Goal: Task Accomplishment & Management: Use online tool/utility

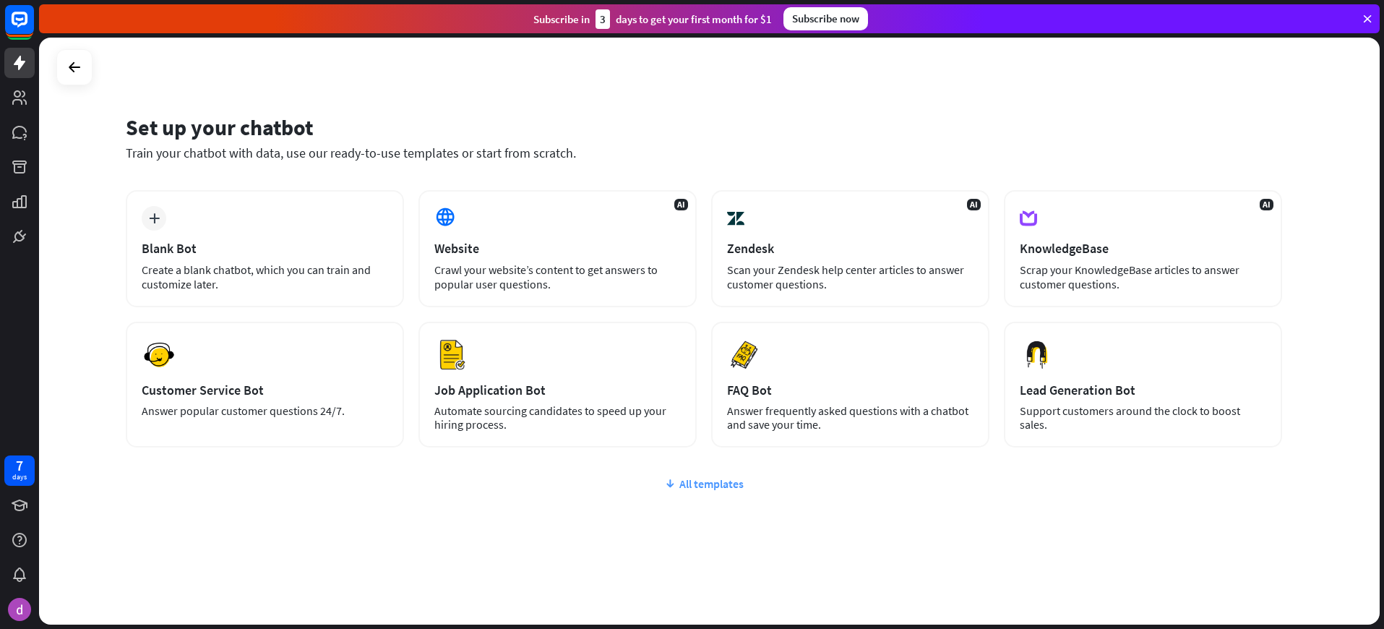
click at [691, 488] on div "All templates" at bounding box center [704, 483] width 1156 height 14
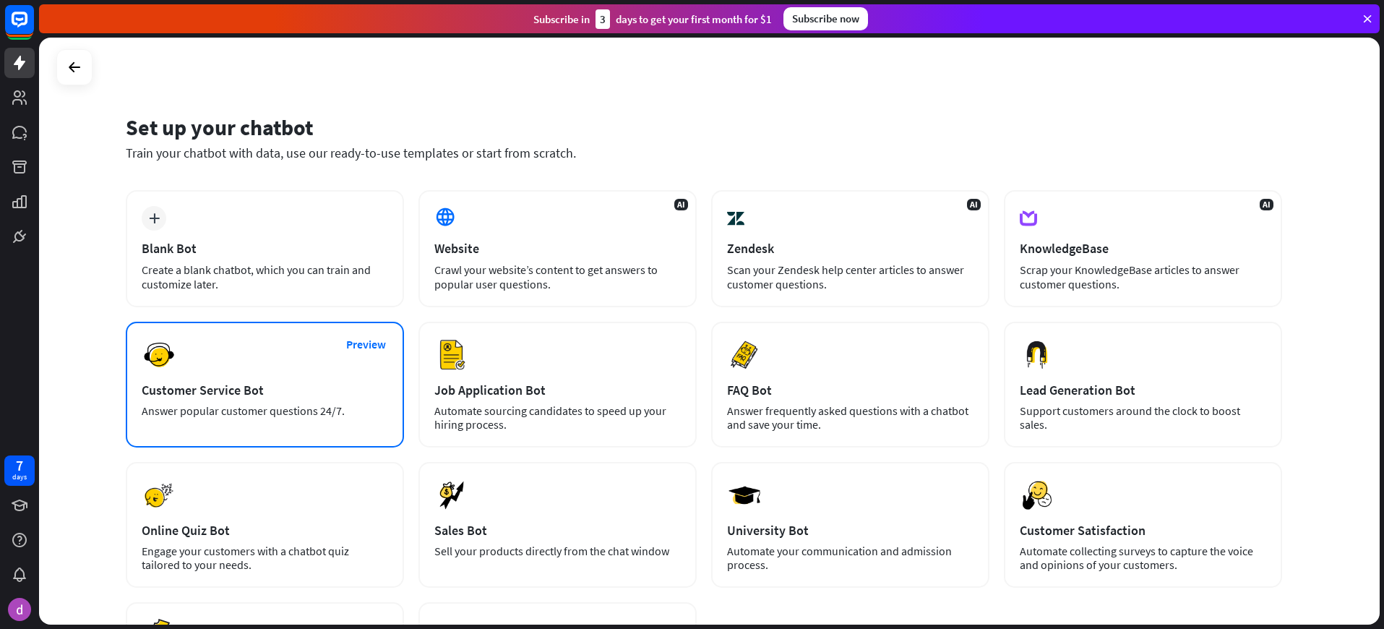
click at [317, 324] on div "Preview Customer Service Bot Answer popular customer questions 24/7." at bounding box center [265, 384] width 278 height 126
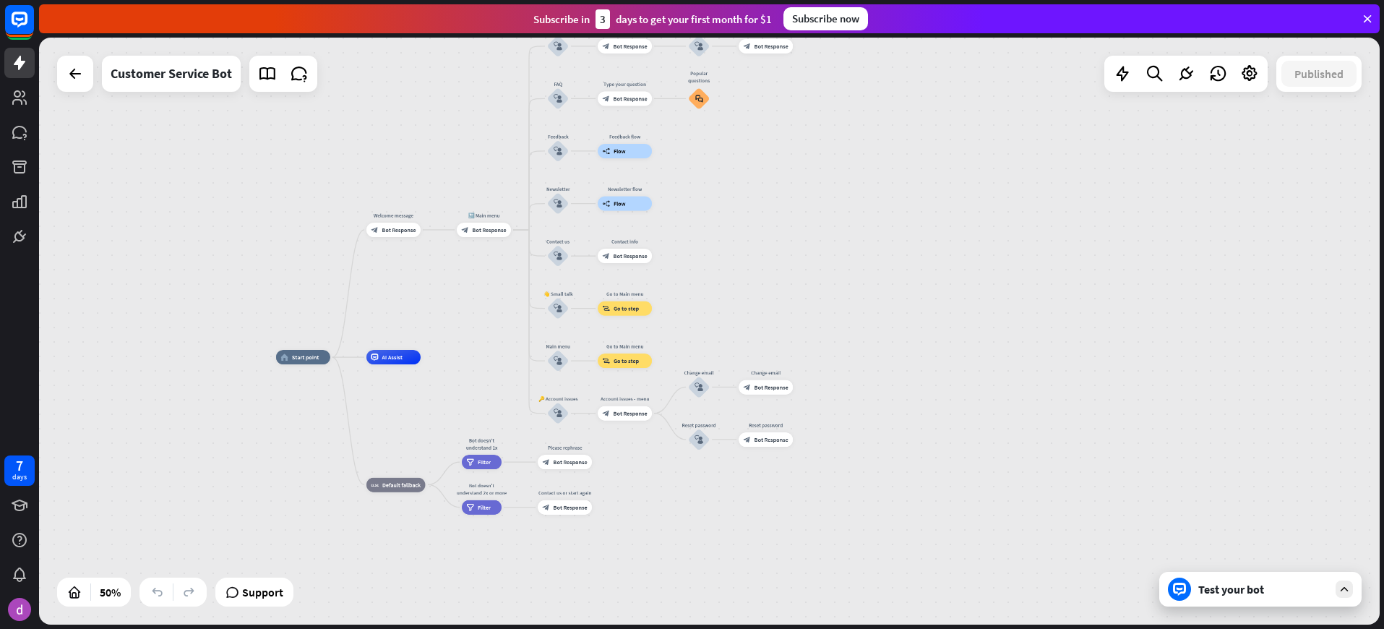
click at [1227, 590] on div "Test your bot" at bounding box center [1263, 589] width 130 height 14
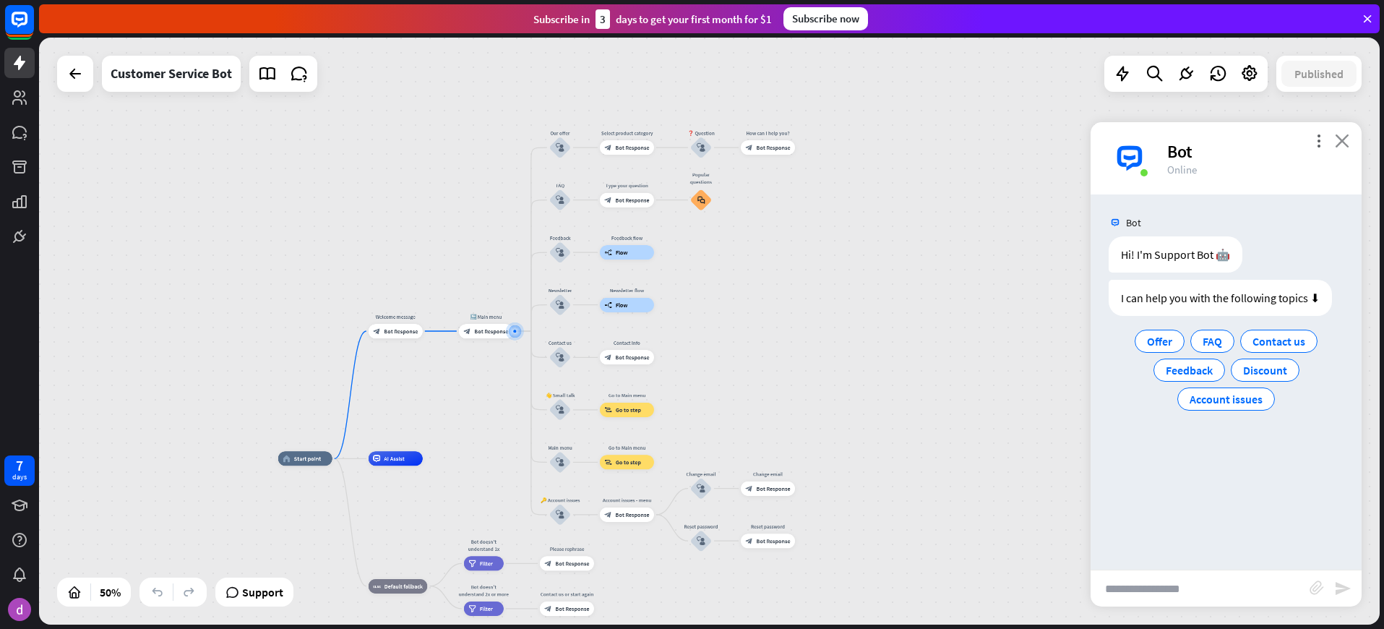
click at [1342, 141] on icon "close" at bounding box center [1341, 141] width 14 height 14
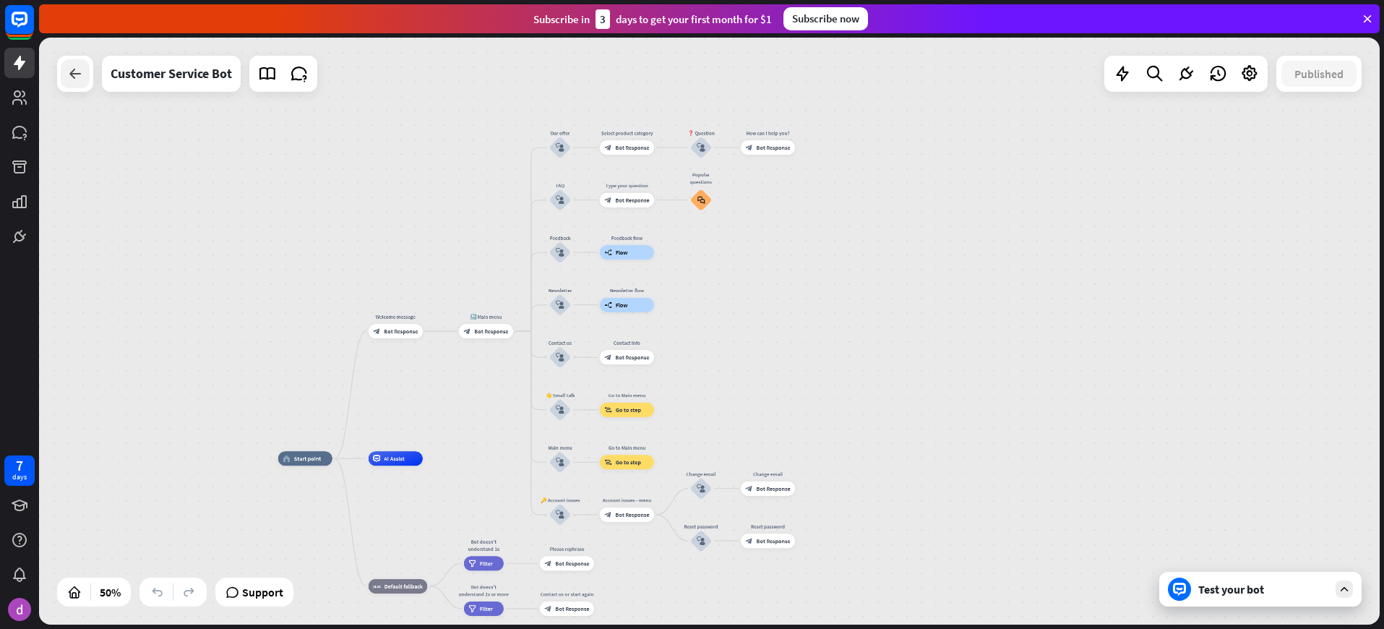
click at [82, 73] on icon at bounding box center [74, 73] width 17 height 17
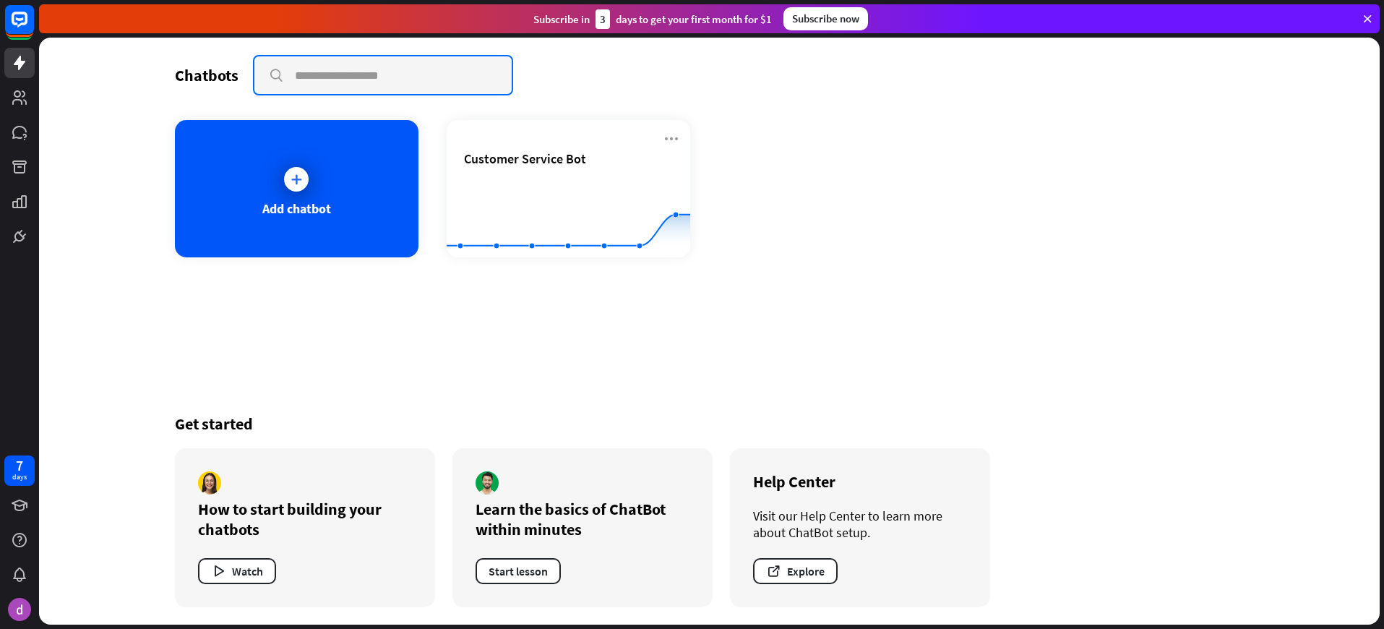
click at [358, 74] on input "text" at bounding box center [382, 75] width 257 height 38
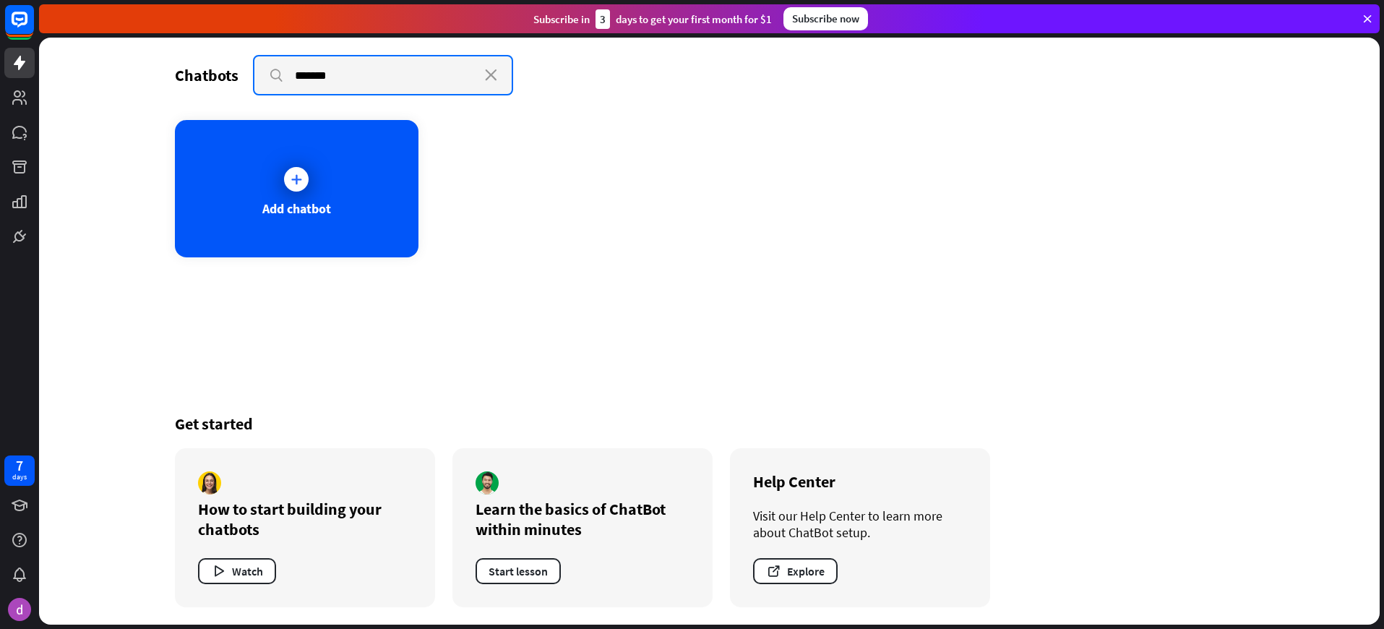
type input "*******"
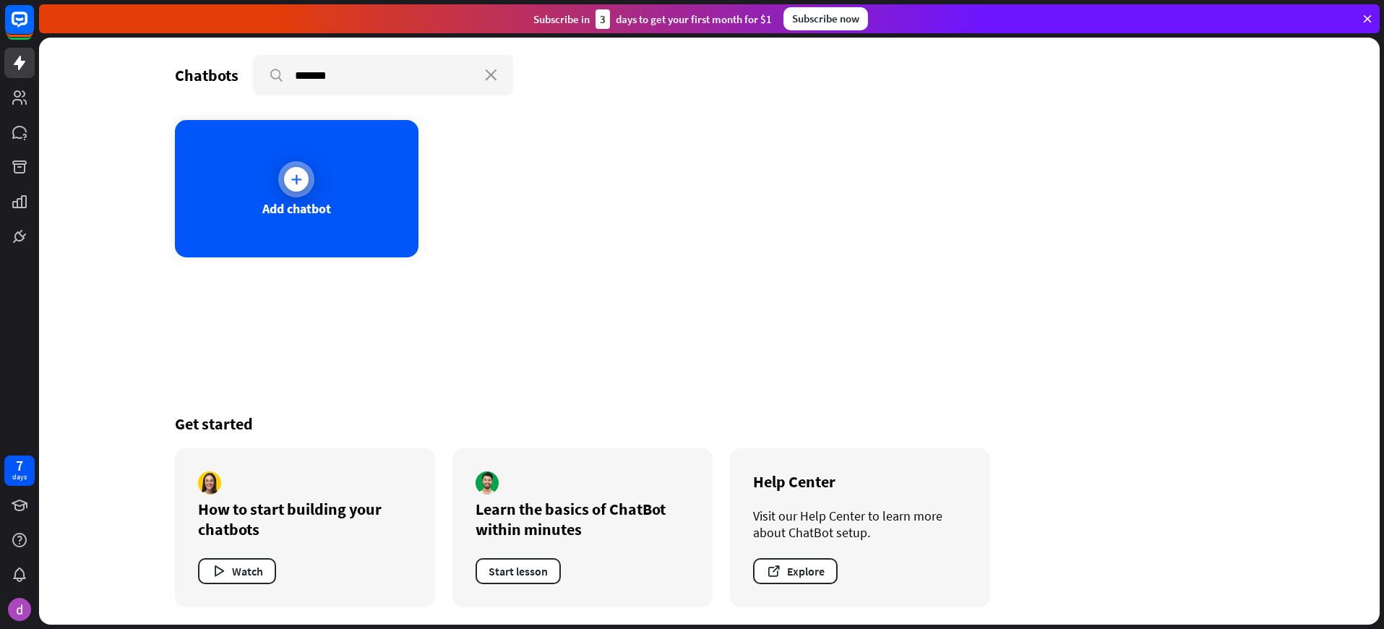
click at [292, 169] on div at bounding box center [296, 179] width 25 height 25
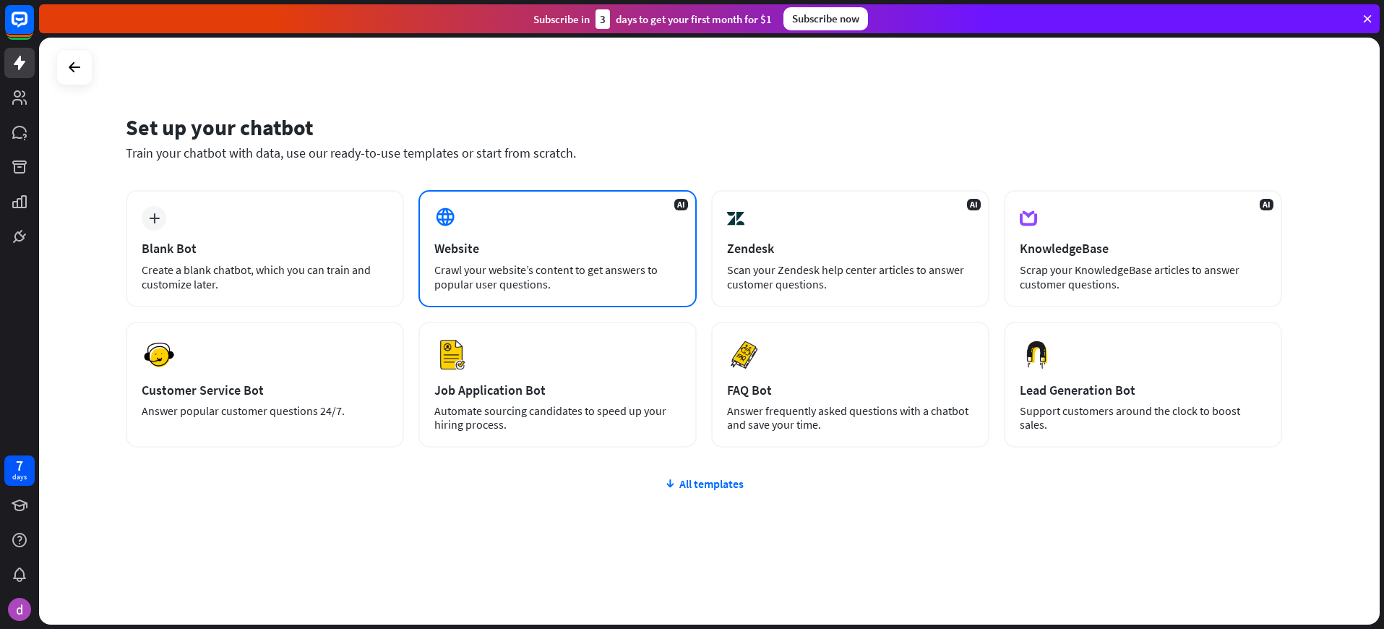
click at [497, 259] on div "AI Website Crawl your website’s content to get answers to popular user question…" at bounding box center [557, 248] width 278 height 117
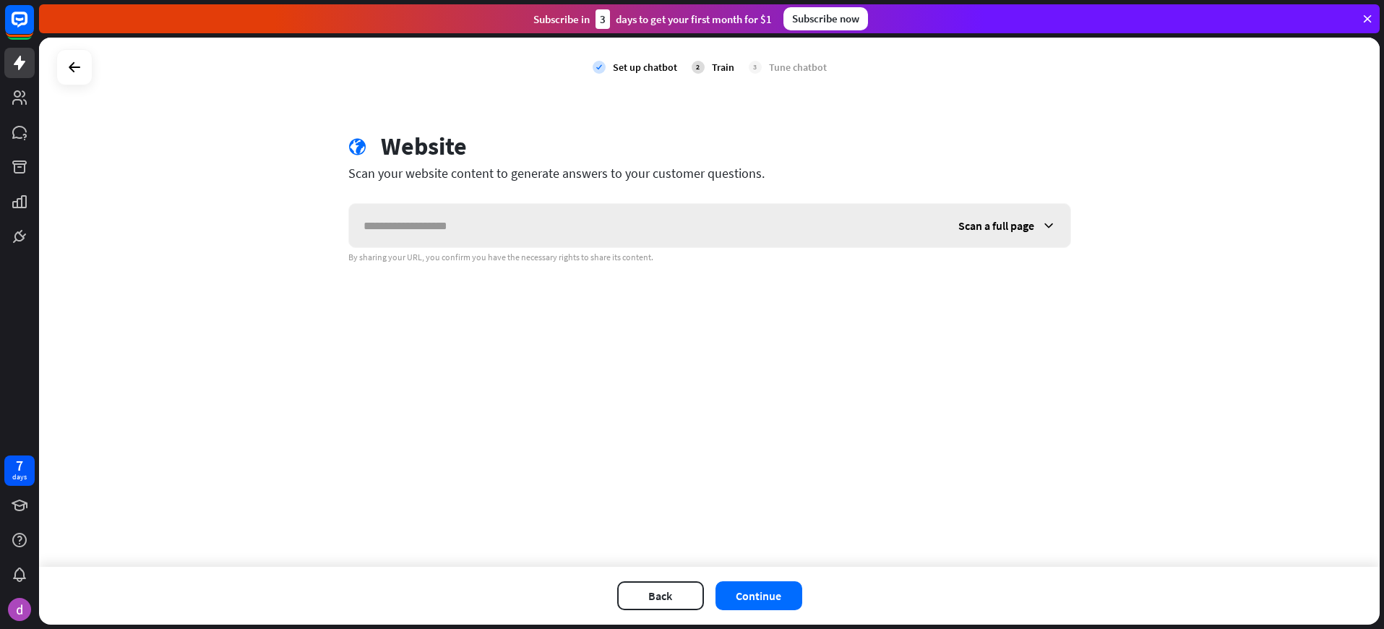
click at [471, 222] on input "text" at bounding box center [646, 225] width 595 height 43
paste input "**********"
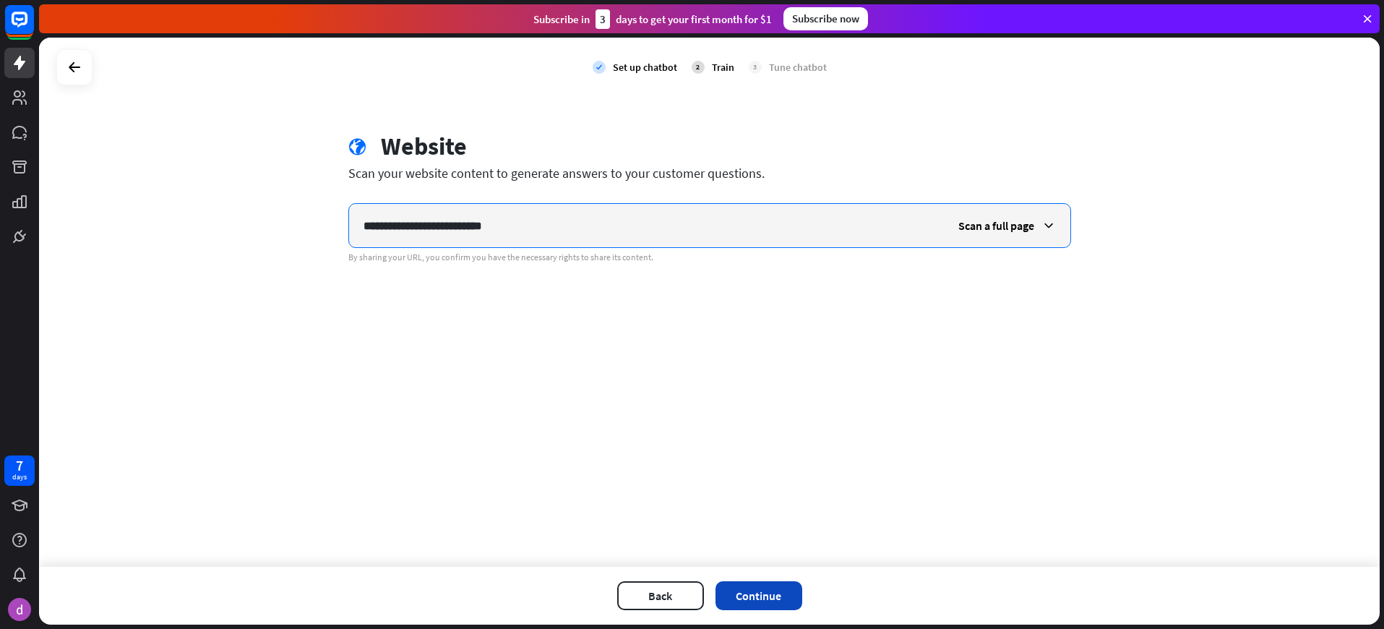
type input "**********"
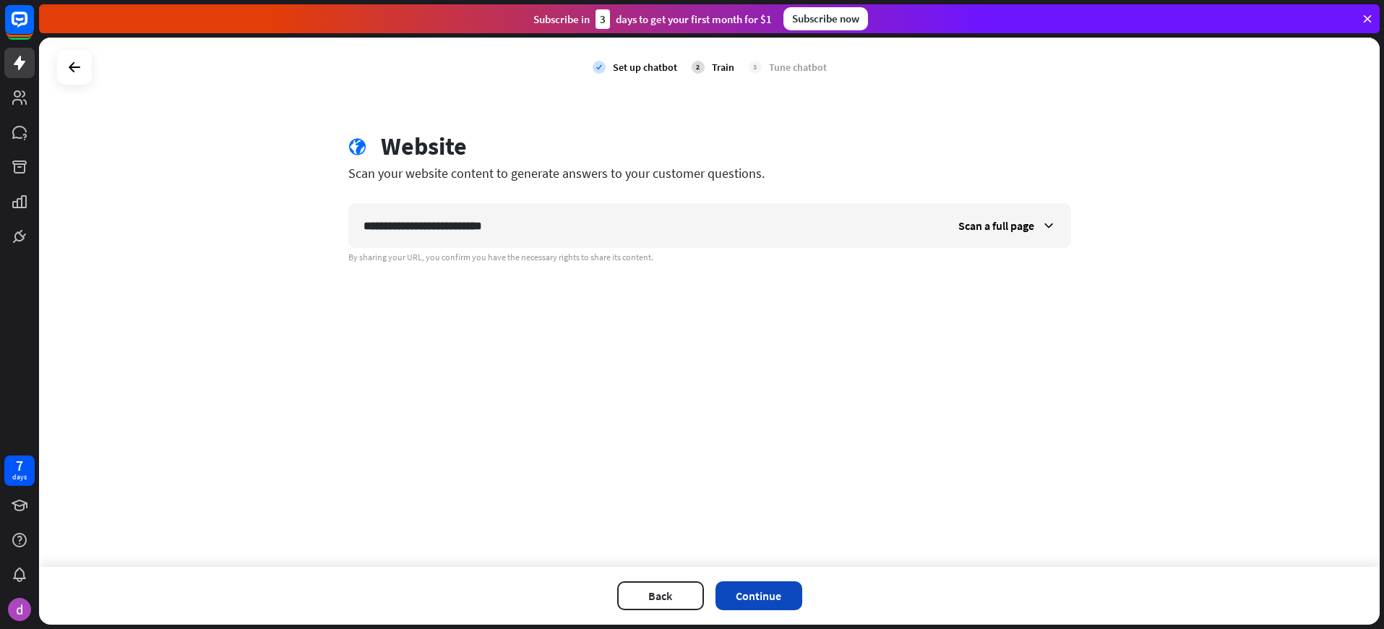
click at [787, 581] on button "Continue" at bounding box center [758, 595] width 87 height 29
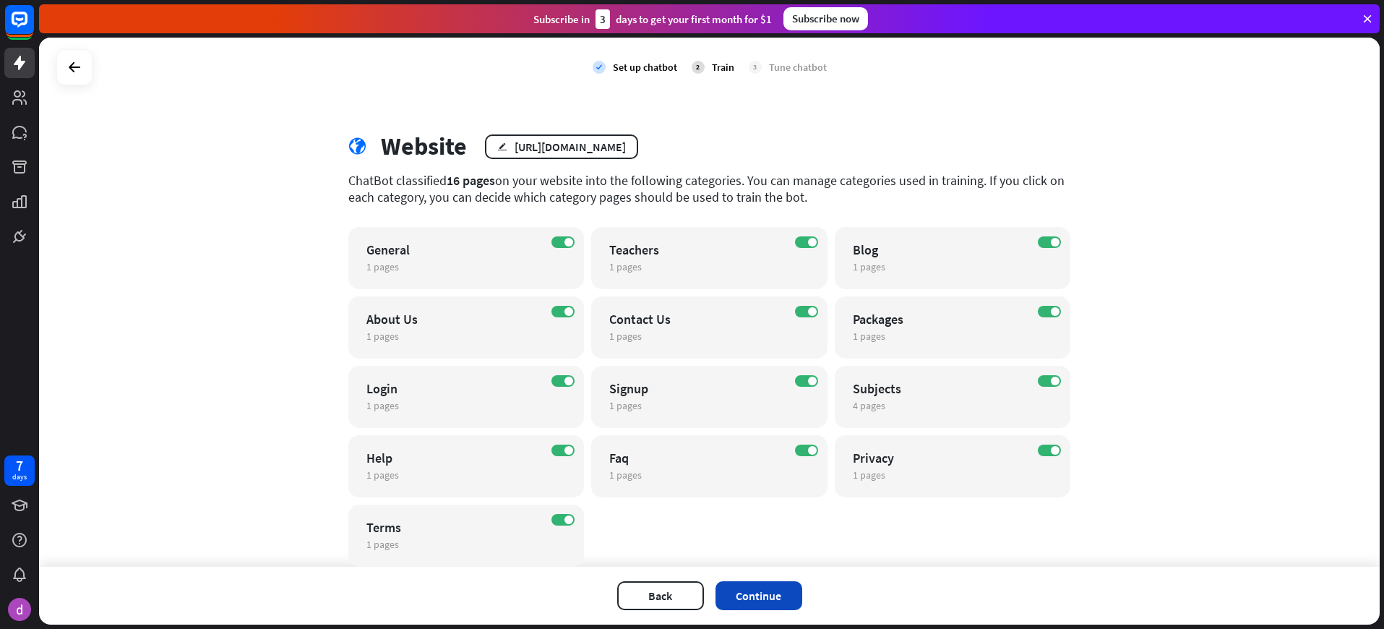
click at [756, 593] on button "Continue" at bounding box center [758, 595] width 87 height 29
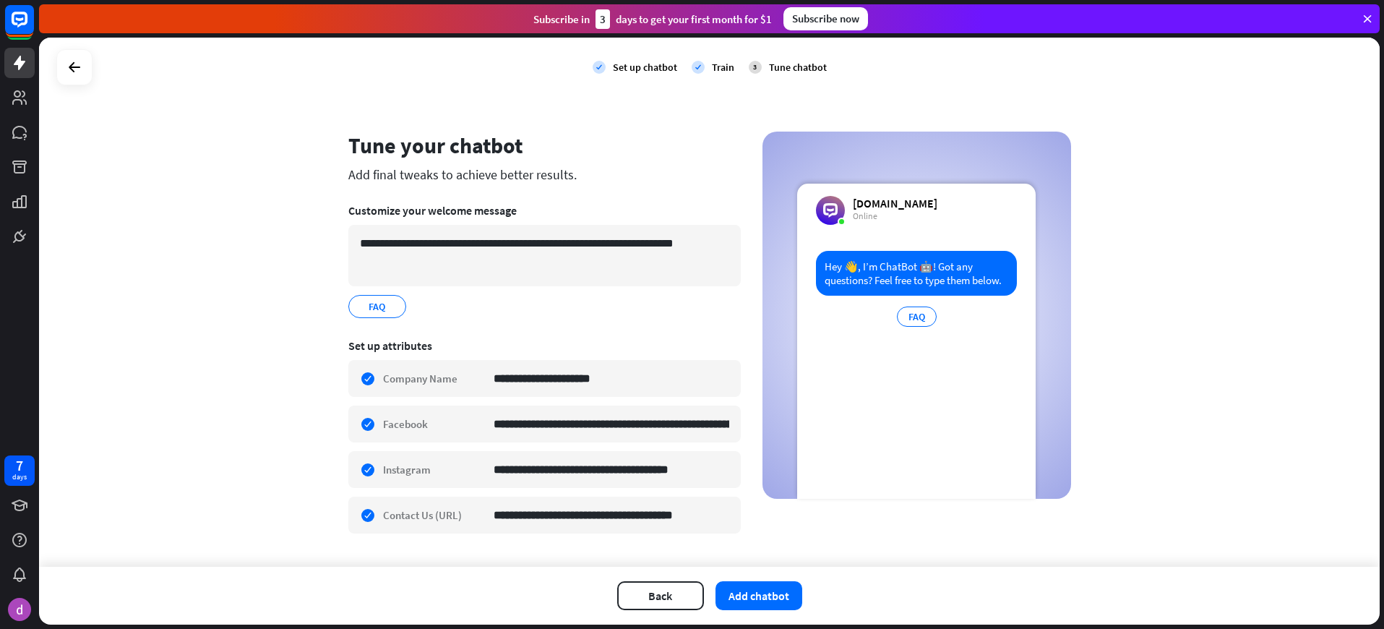
scroll to position [32, 0]
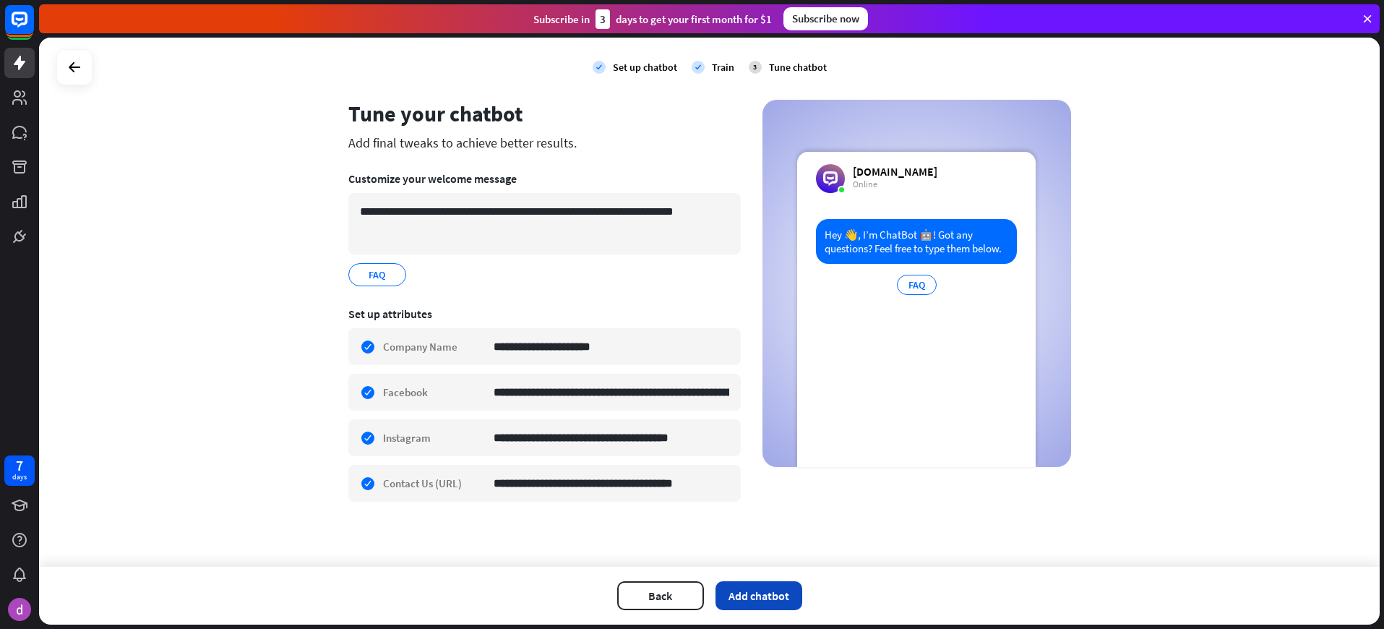
click at [743, 596] on button "Add chatbot" at bounding box center [758, 595] width 87 height 29
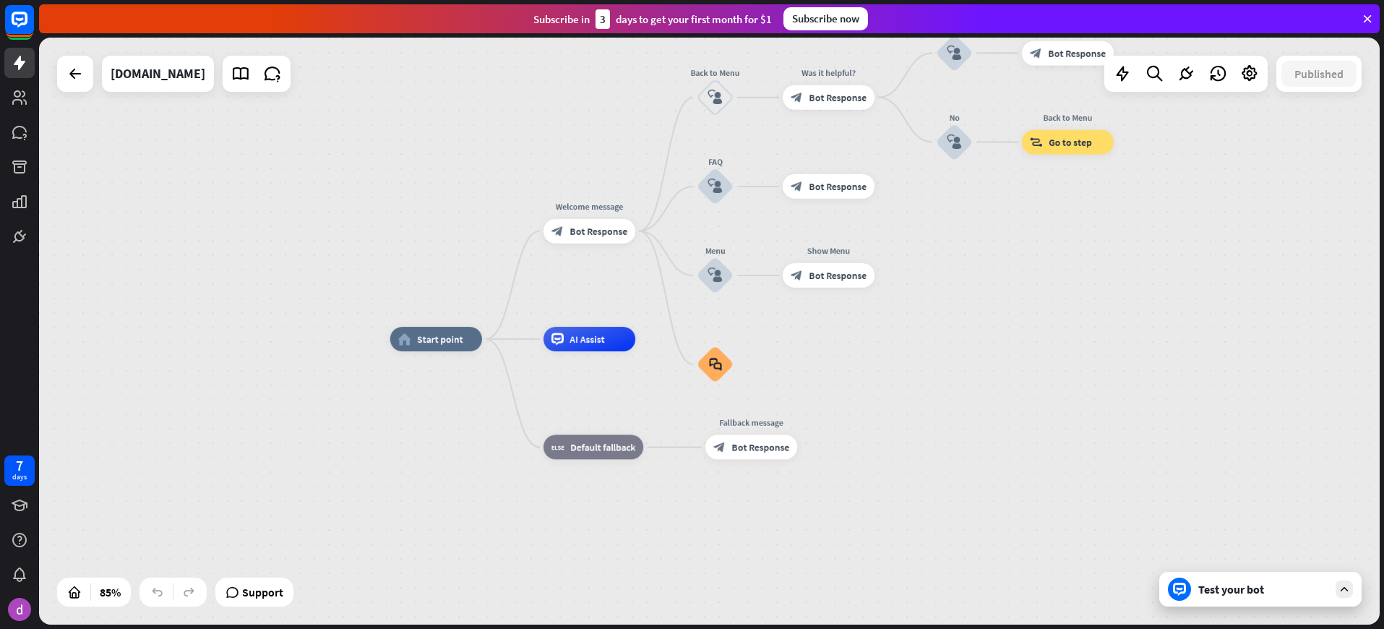
click at [1244, 595] on div "Test your bot" at bounding box center [1263, 589] width 130 height 14
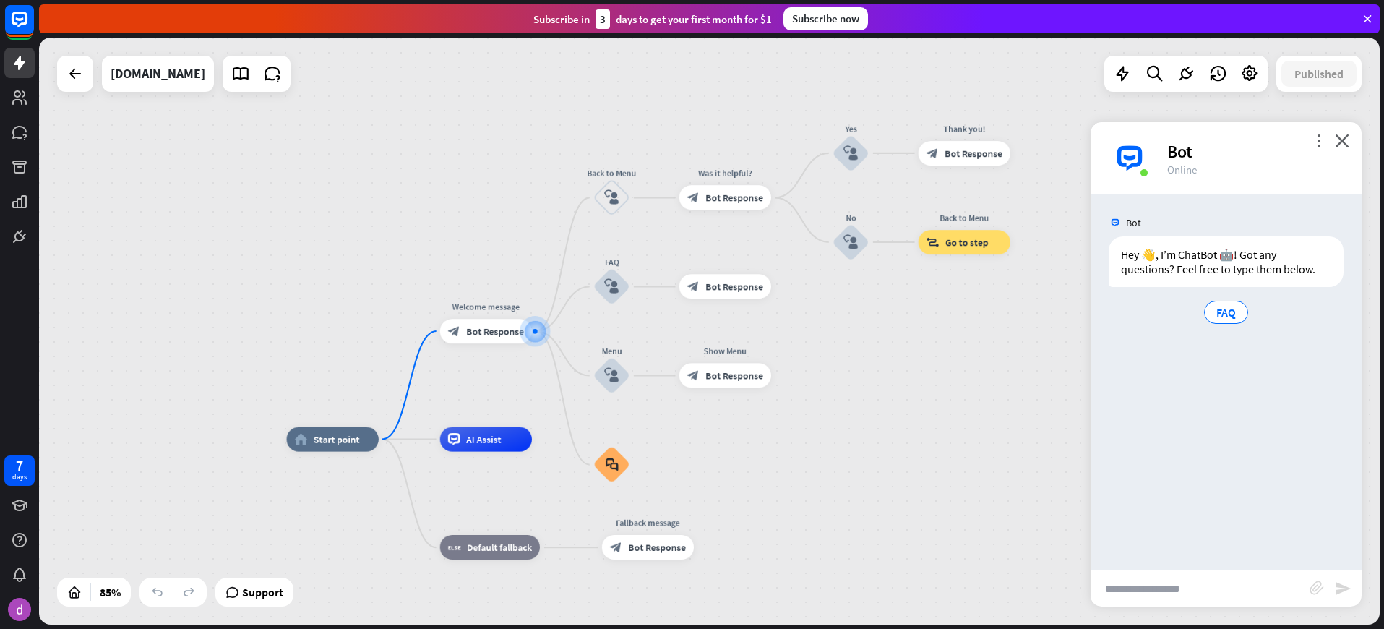
click at [1145, 582] on input "text" at bounding box center [1199, 588] width 219 height 36
click at [1184, 584] on input "**********" at bounding box center [1199, 588] width 219 height 36
type input "**********"
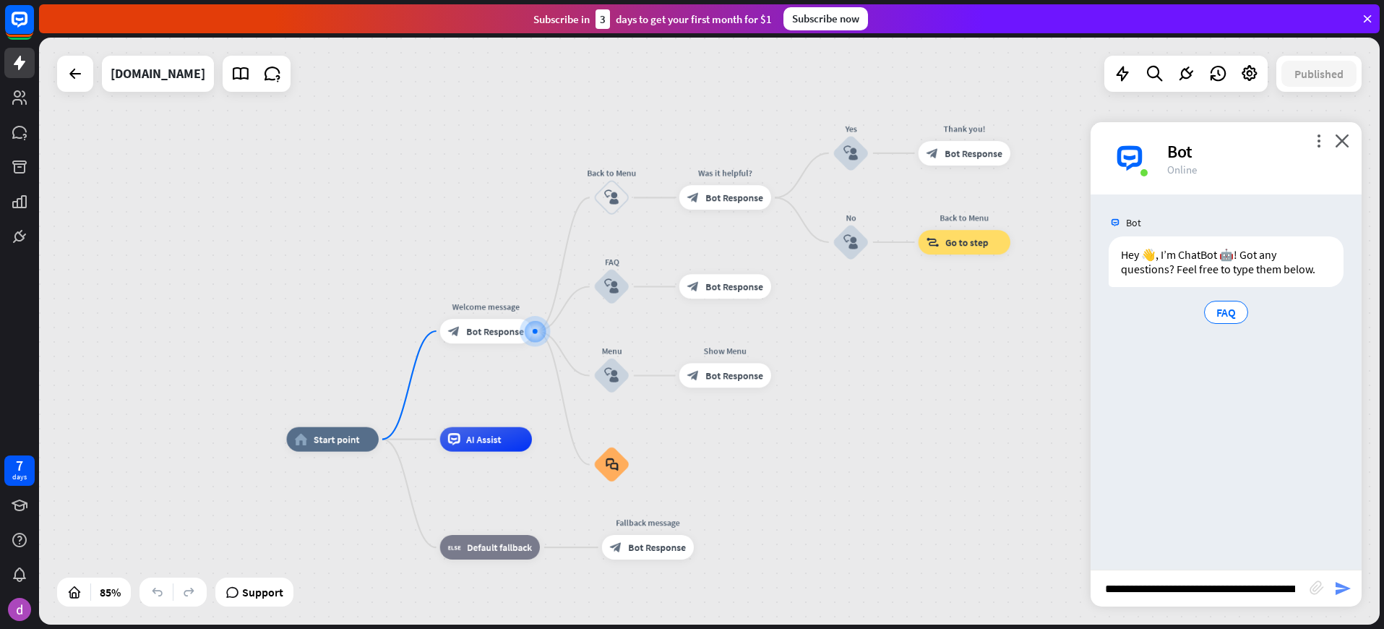
click at [1345, 589] on icon "send" at bounding box center [1342, 587] width 17 height 17
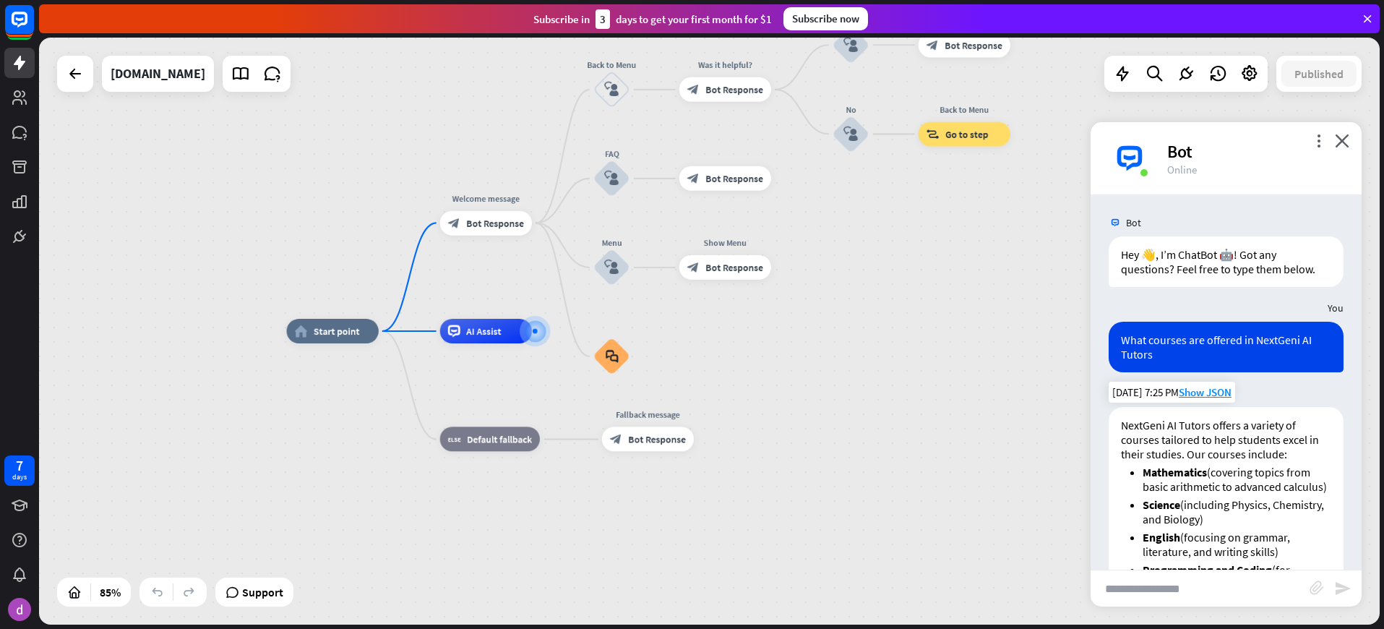
scroll to position [148, 0]
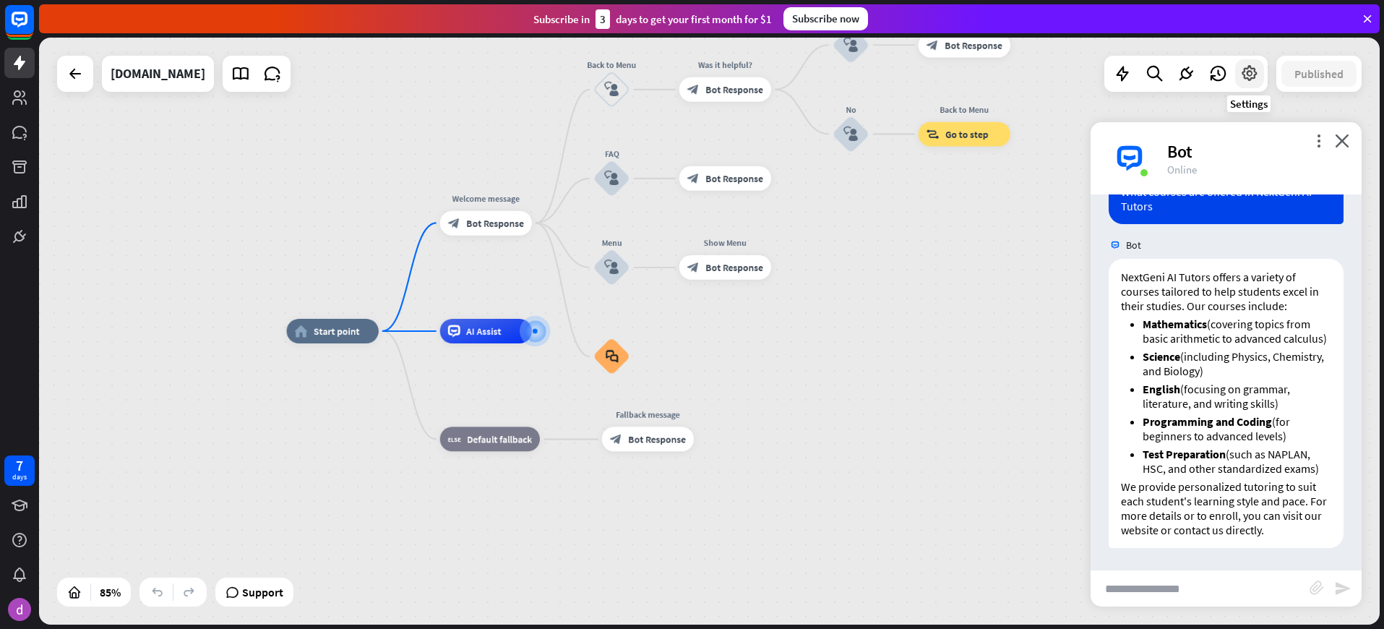
click at [1243, 75] on icon at bounding box center [1249, 73] width 19 height 19
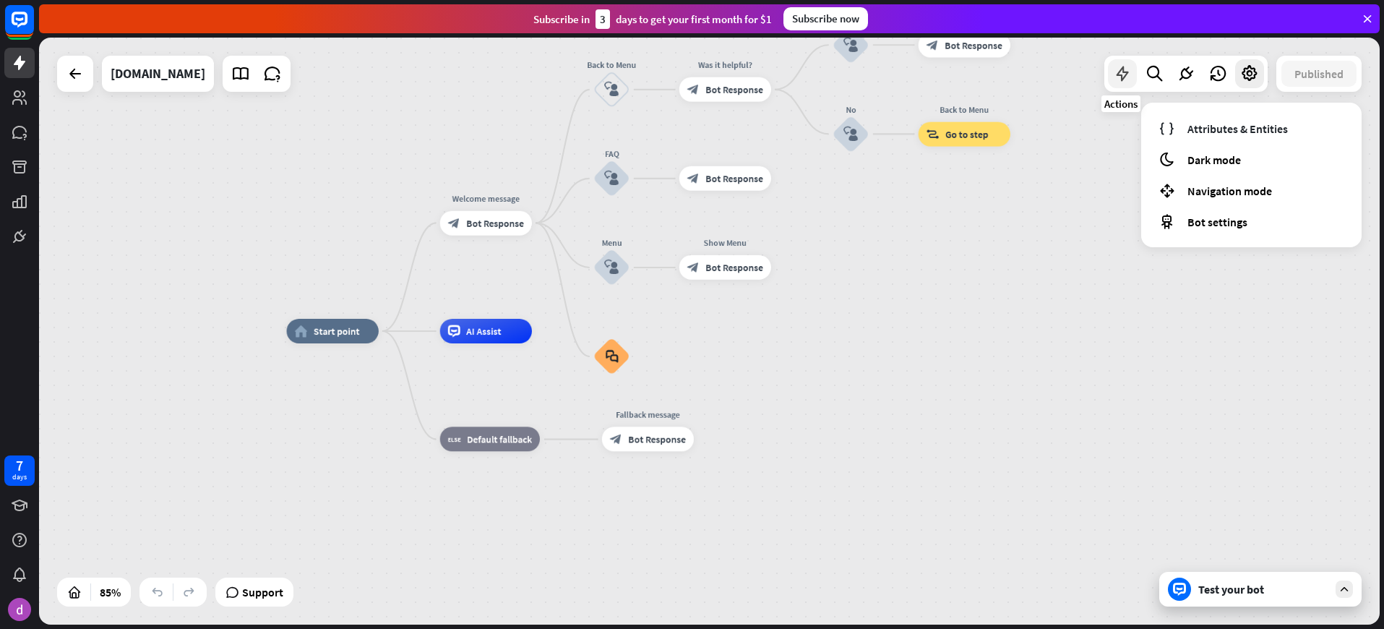
click at [1123, 72] on icon at bounding box center [1122, 73] width 19 height 19
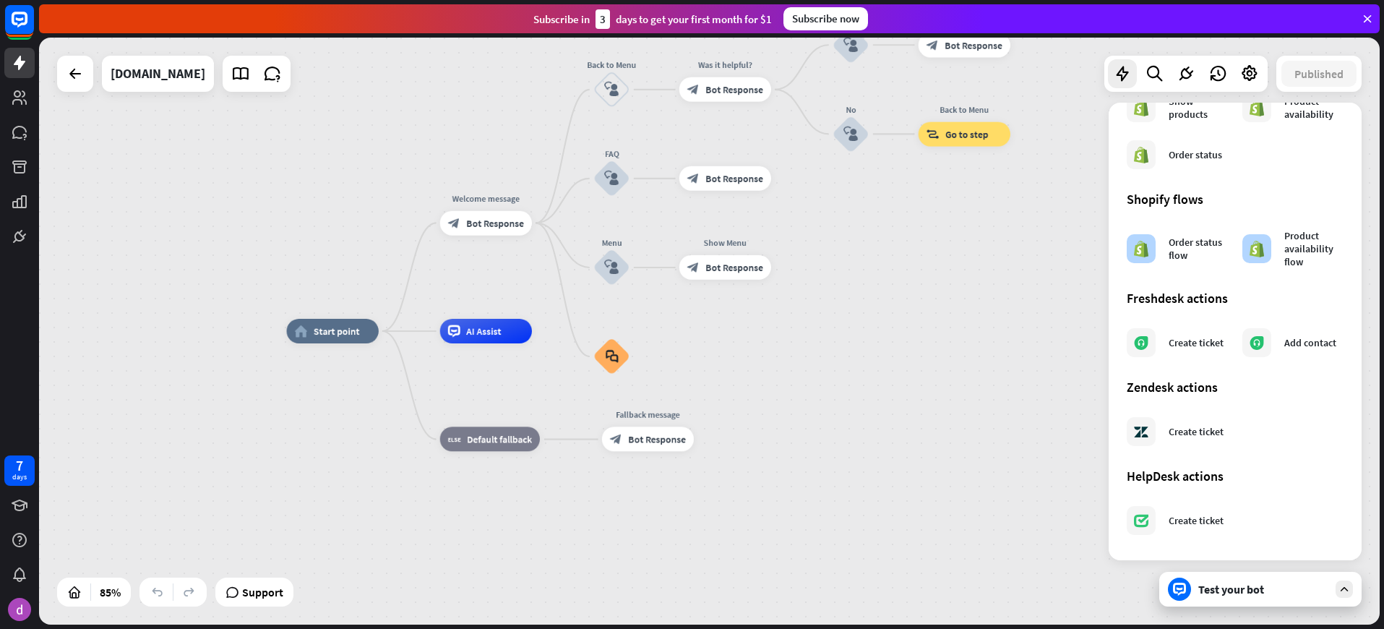
scroll to position [0, 0]
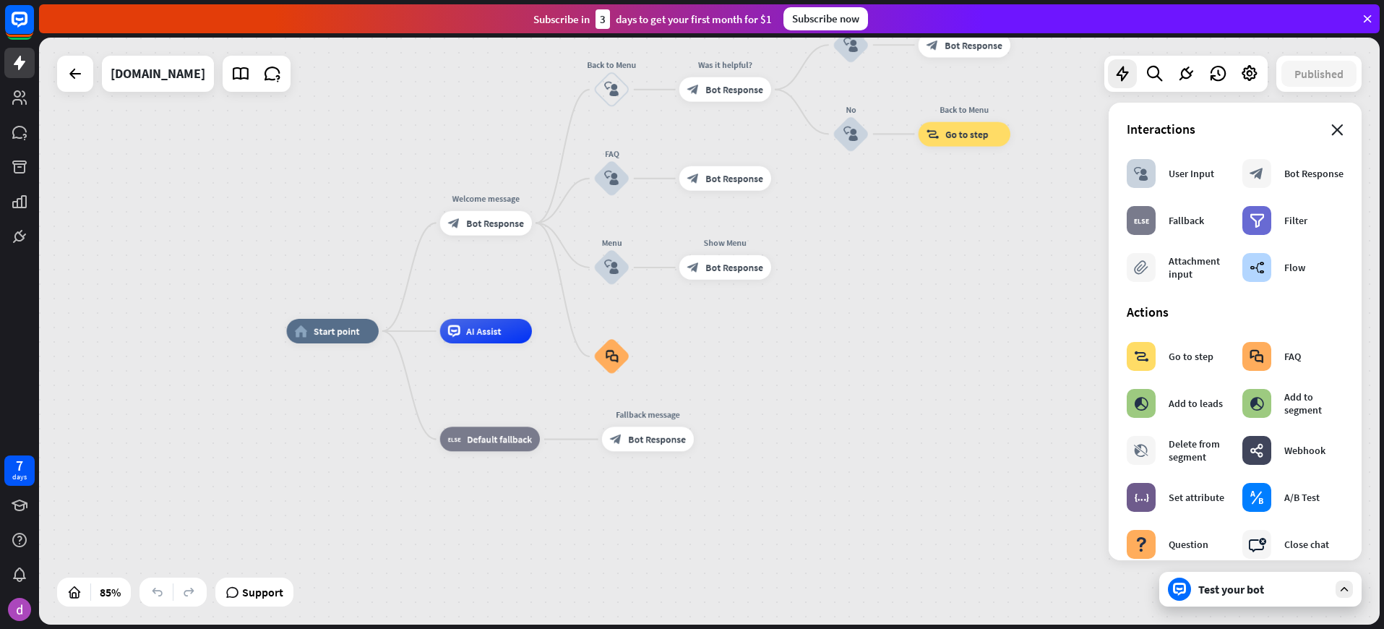
click at [1331, 131] on icon "close" at bounding box center [1337, 130] width 12 height 12
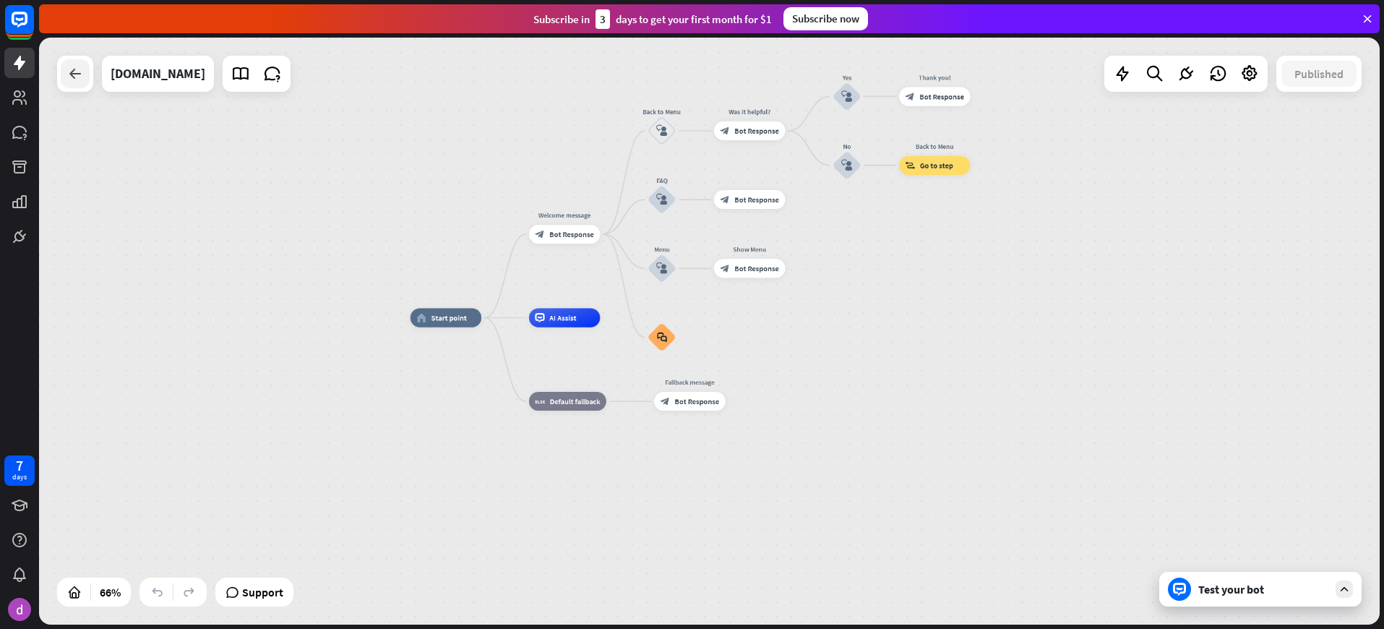
click at [75, 72] on icon at bounding box center [74, 73] width 17 height 17
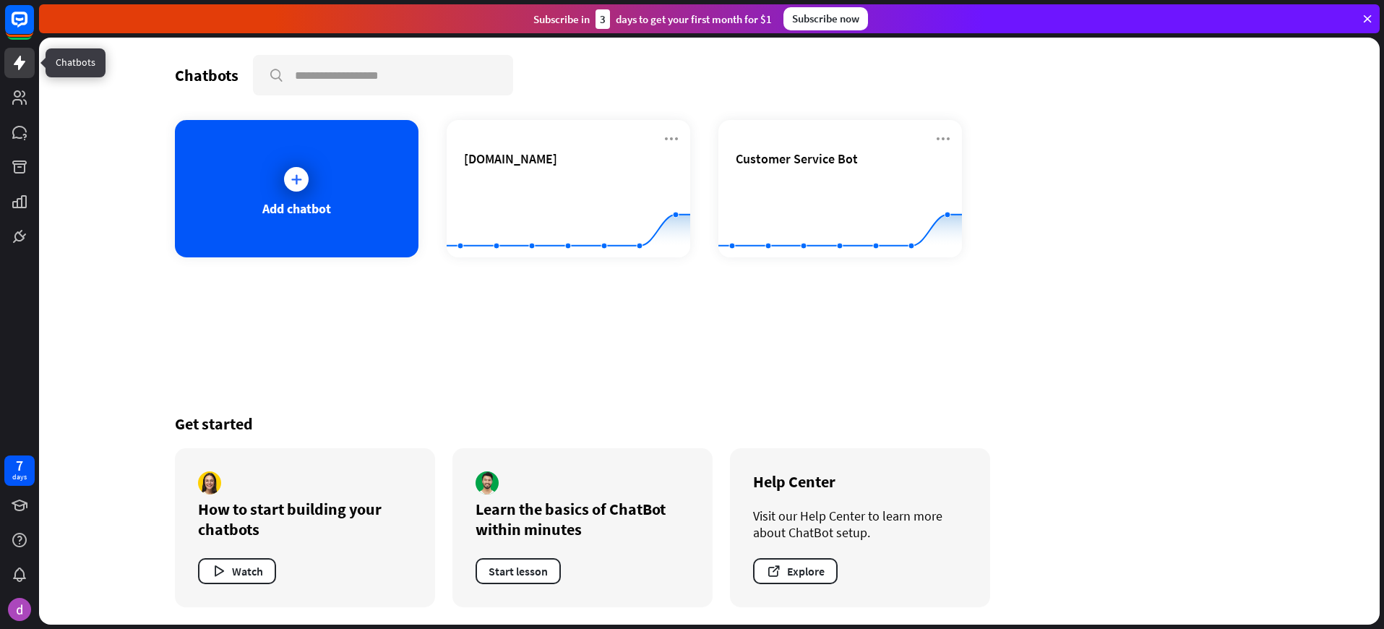
click at [17, 67] on icon at bounding box center [19, 62] width 17 height 17
click at [902, 394] on div "Chatbots search Add chatbot [DOMAIN_NAME] Created with Highcharts 10.1.0 0 1 2 …" at bounding box center [709, 331] width 1156 height 587
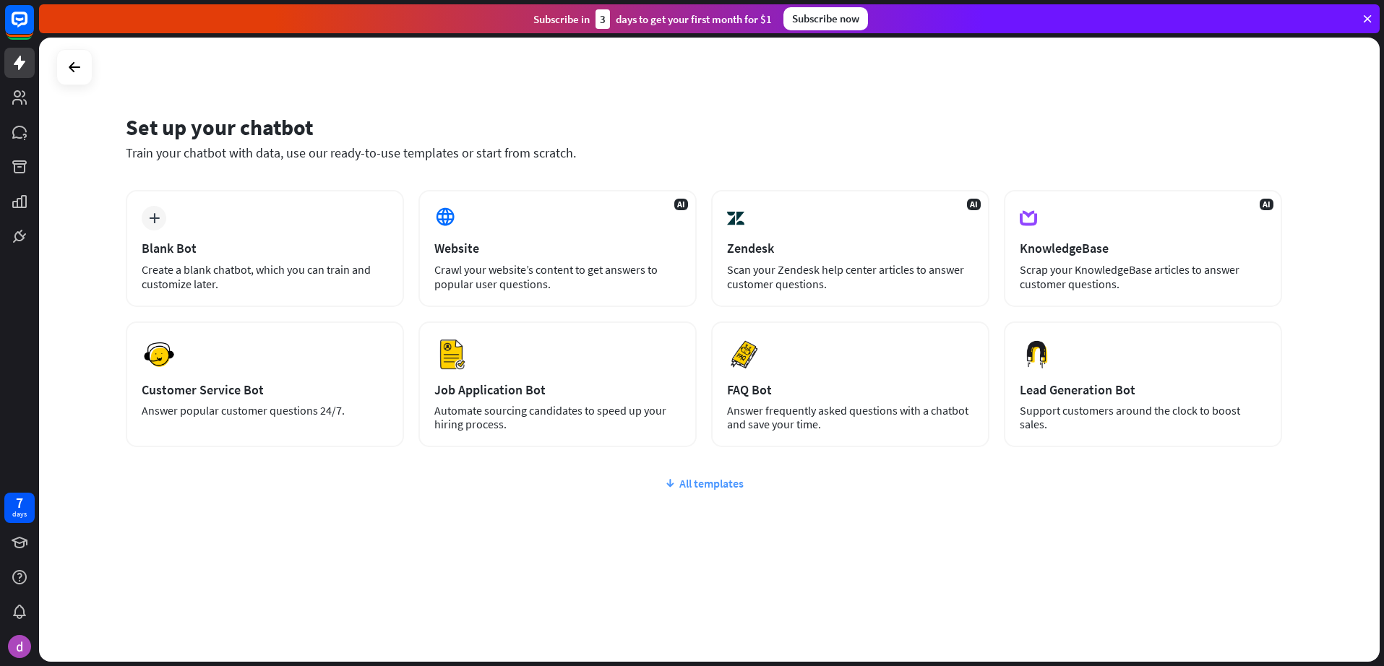
click at [694, 484] on div "All templates" at bounding box center [704, 483] width 1156 height 14
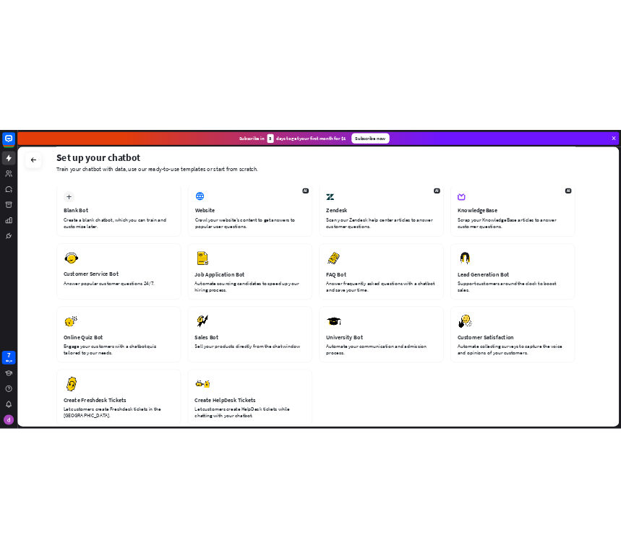
scroll to position [68, 0]
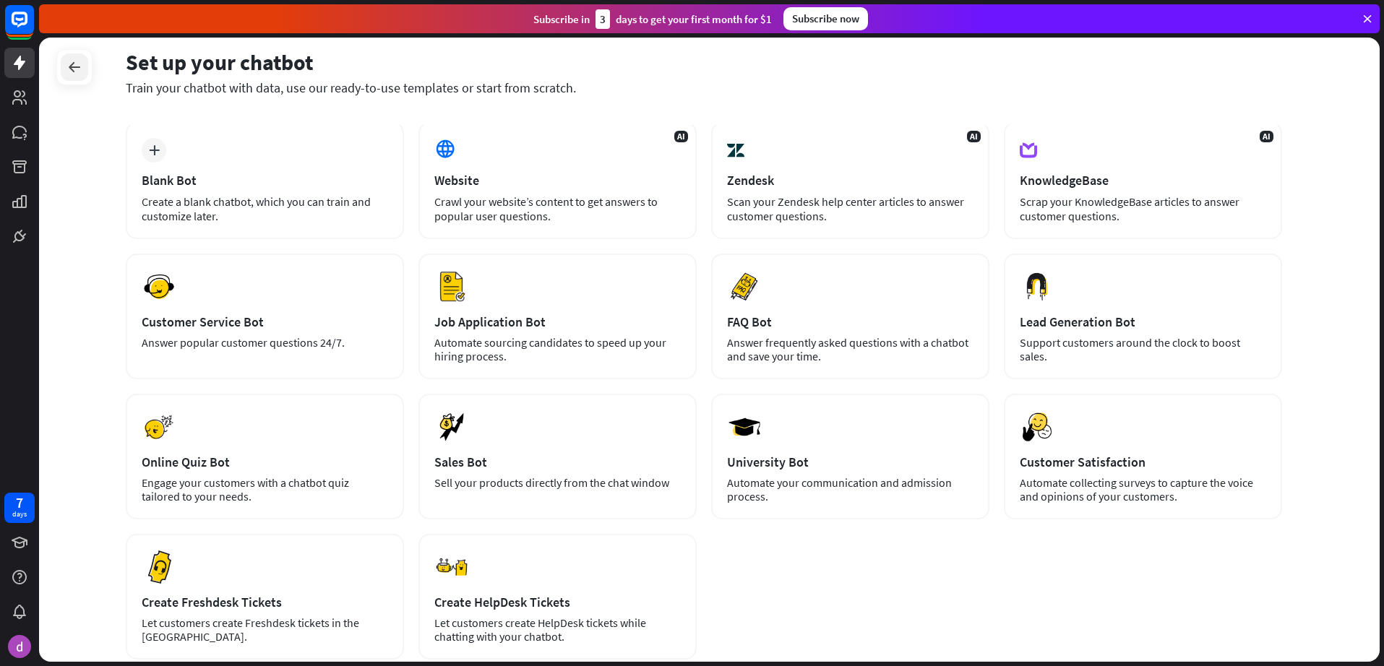
click at [74, 66] on icon at bounding box center [74, 67] width 17 height 17
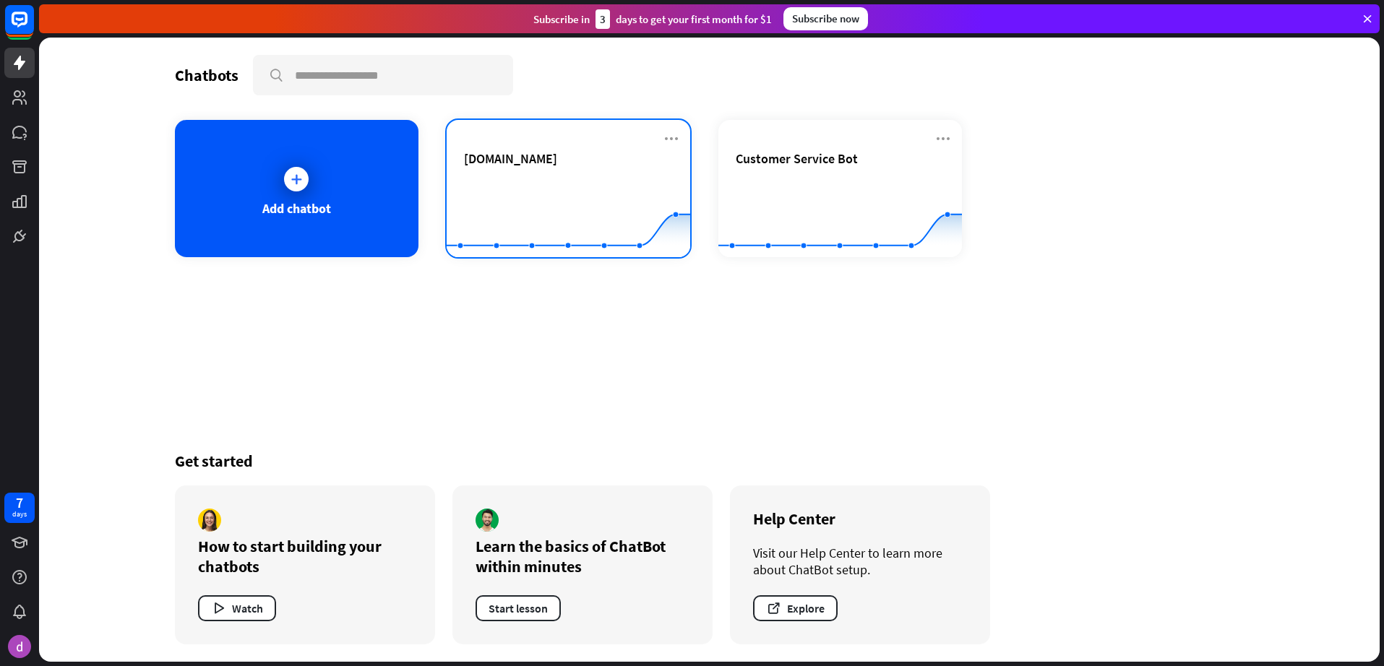
click at [557, 163] on span "[DOMAIN_NAME]" at bounding box center [510, 158] width 93 height 17
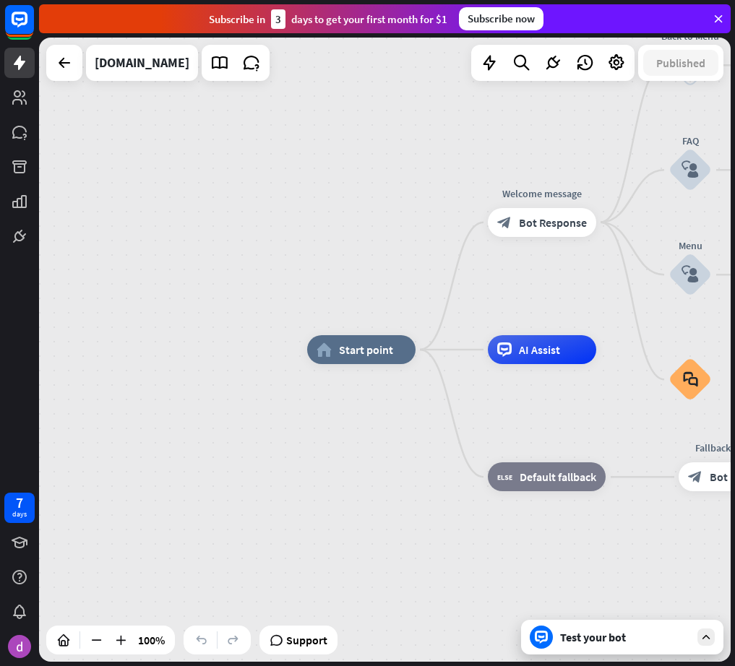
click at [596, 641] on div "Test your bot" at bounding box center [625, 637] width 130 height 14
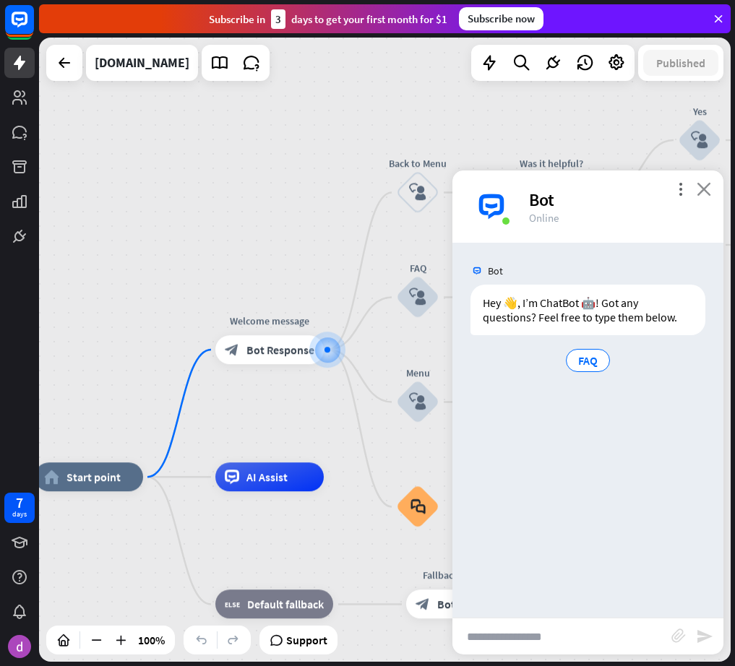
click at [710, 186] on icon "close" at bounding box center [703, 189] width 14 height 14
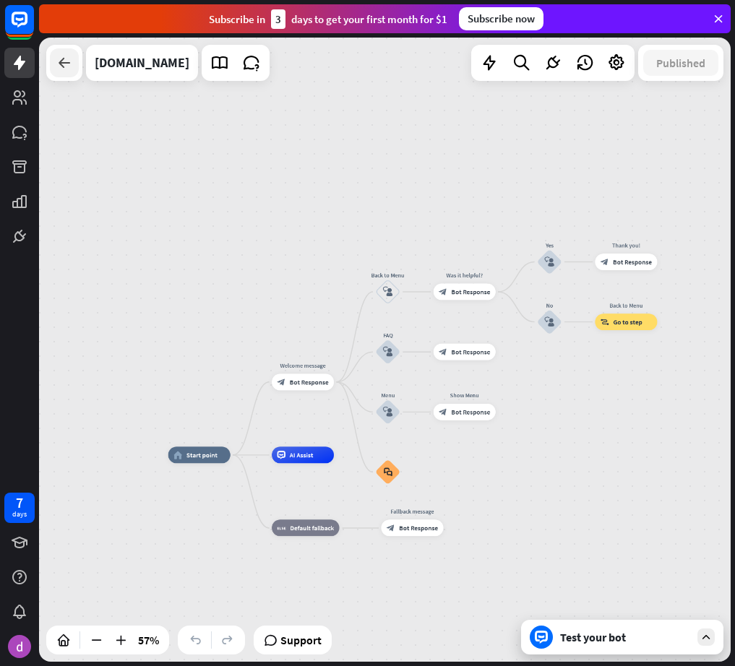
click at [56, 59] on icon at bounding box center [64, 62] width 17 height 17
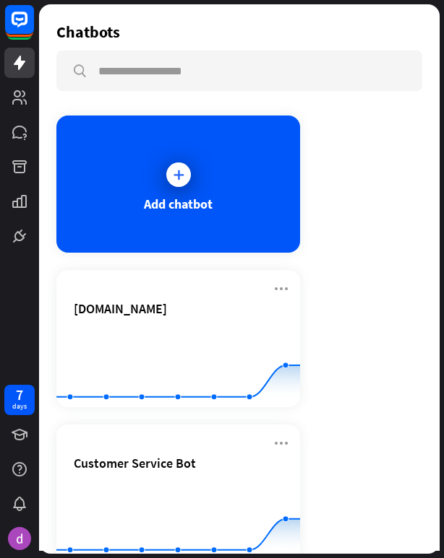
click at [442, 158] on div "Chatbots search Add chatbot [DOMAIN_NAME] Created with Highcharts 10.1.0 0 2 4 …" at bounding box center [241, 279] width 405 height 558
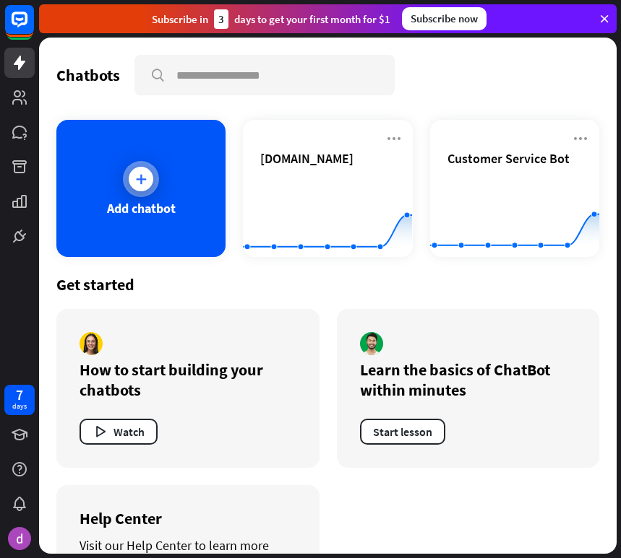
click at [138, 176] on icon at bounding box center [141, 179] width 14 height 14
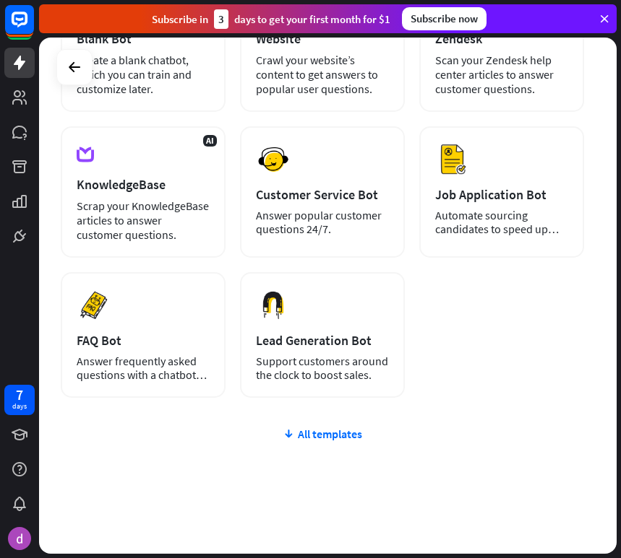
scroll to position [216, 0]
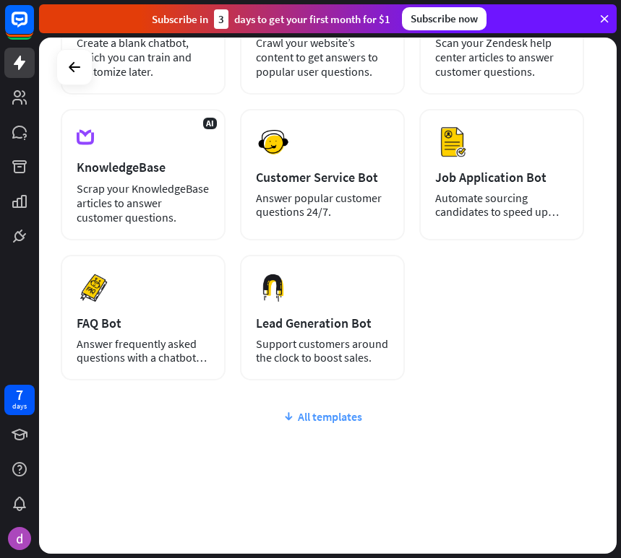
click at [339, 410] on div "All templates" at bounding box center [322, 417] width 523 height 14
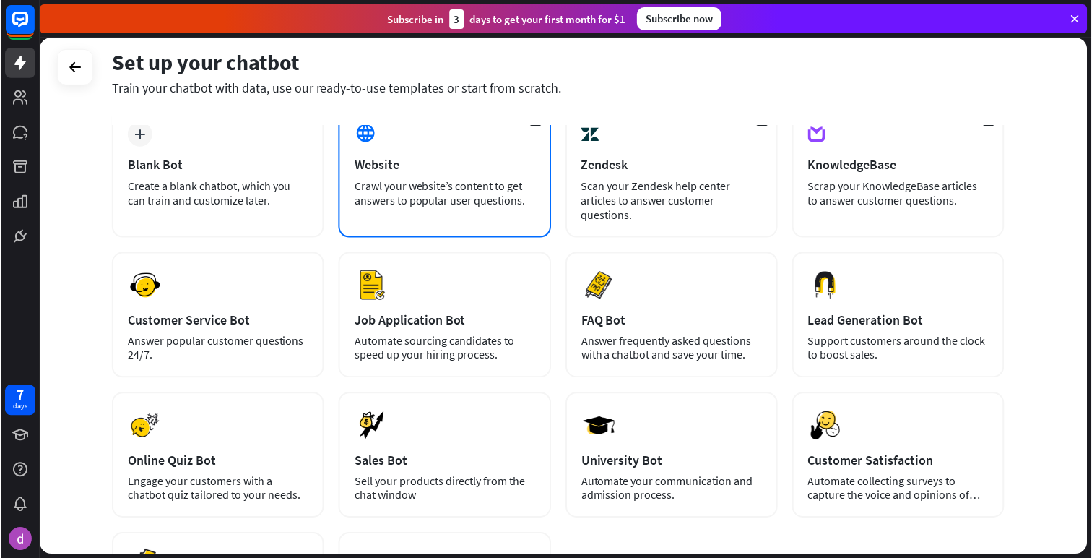
scroll to position [0, 0]
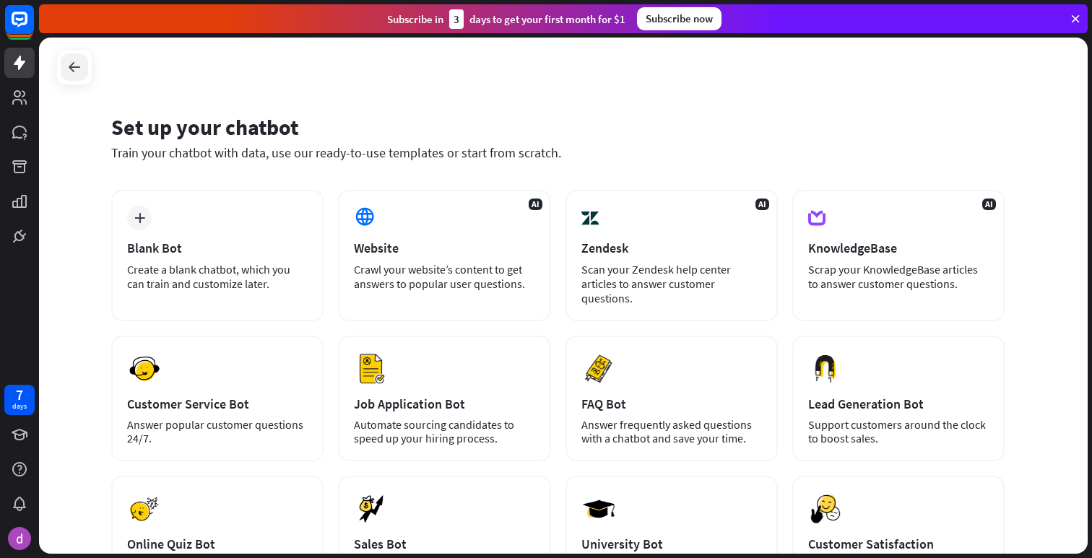
click at [76, 74] on icon at bounding box center [74, 67] width 17 height 17
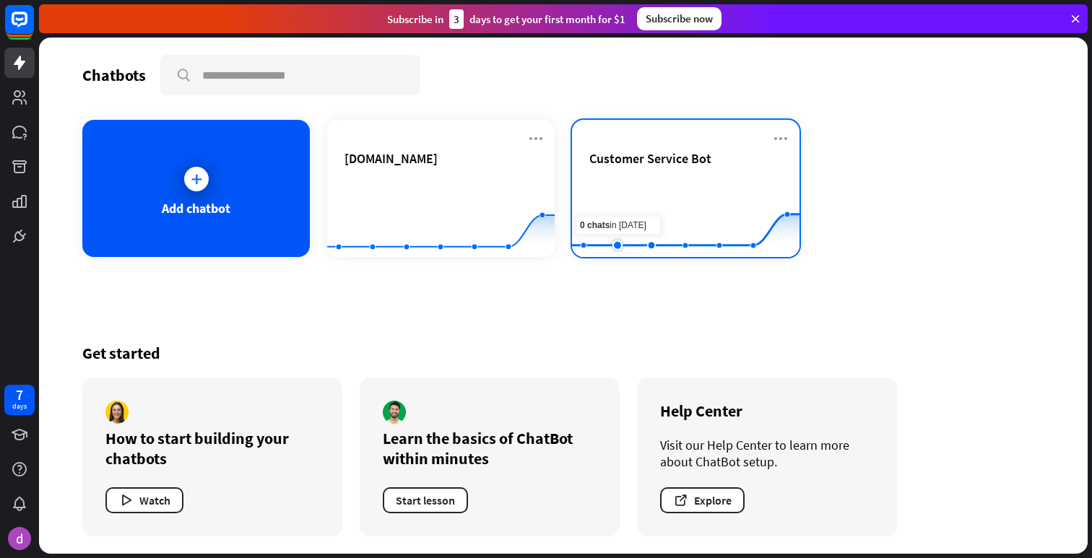
click at [632, 186] on rect at bounding box center [686, 221] width 228 height 90
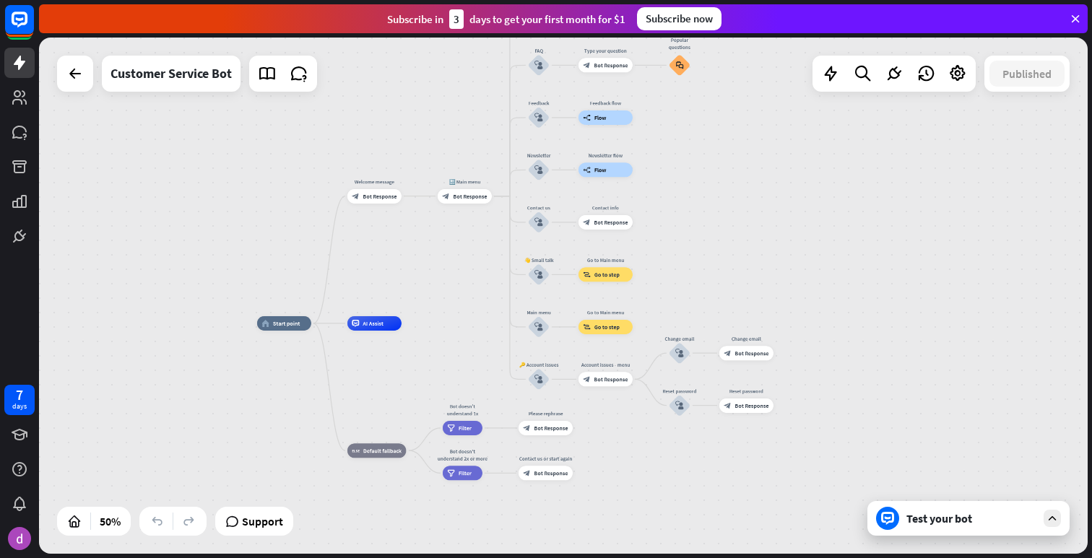
drag, startPoint x: 290, startPoint y: 182, endPoint x: 268, endPoint y: 223, distance: 46.9
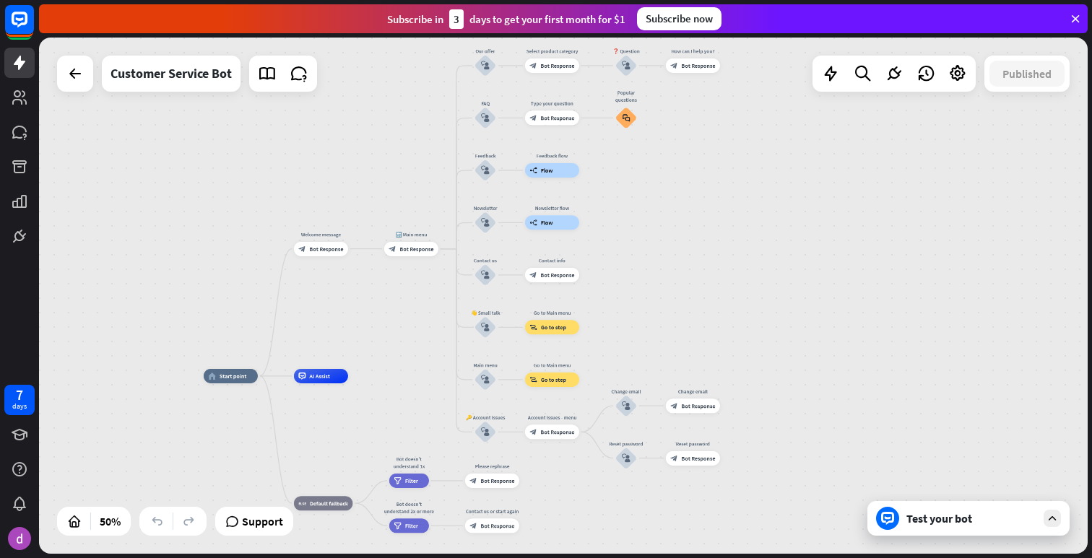
drag, startPoint x: 282, startPoint y: 187, endPoint x: 229, endPoint y: 240, distance: 75.1
click at [229, 240] on div "home_2 Start point Welcome message block_bot_response Bot Response 🔙 Main menu …" at bounding box center [563, 296] width 1049 height 517
click at [921, 516] on div "Test your bot" at bounding box center [972, 519] width 130 height 14
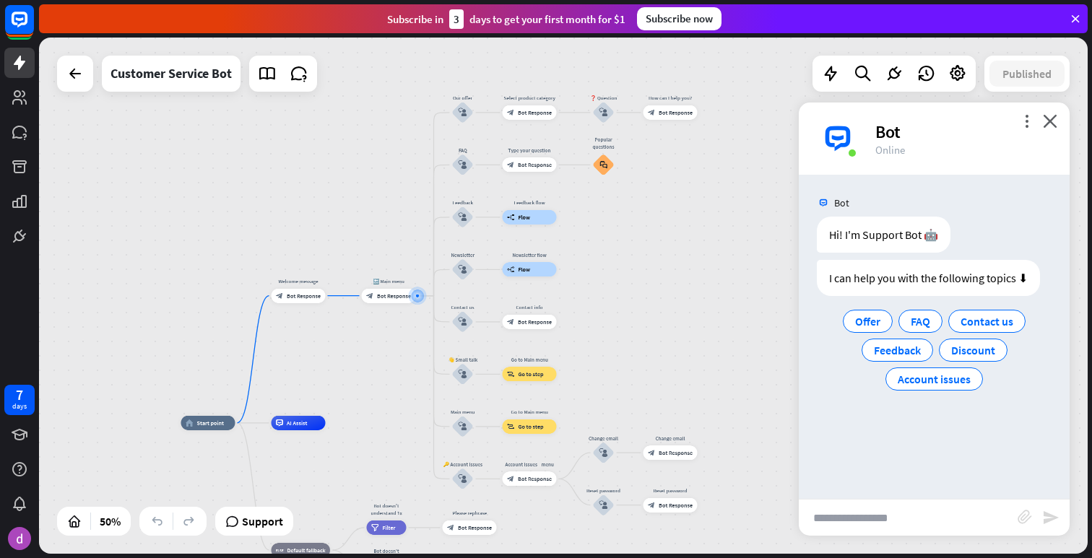
click at [645, 307] on div "home_2 Start point Welcome message block_bot_response Bot Response 🔙 Main menu …" at bounding box center [563, 296] width 1049 height 517
click at [1053, 121] on icon "close" at bounding box center [1050, 121] width 14 height 14
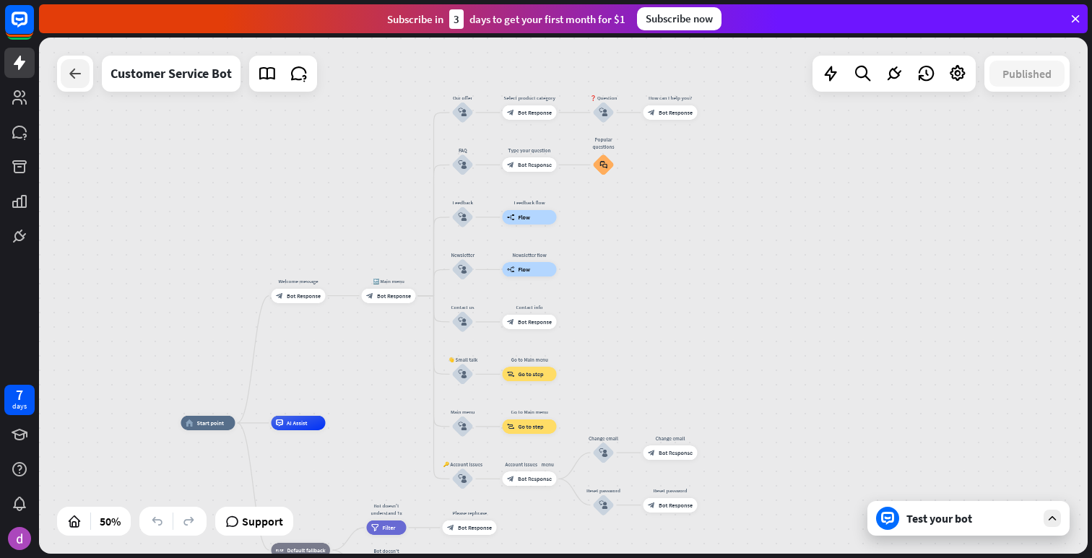
click at [74, 79] on icon at bounding box center [74, 73] width 17 height 17
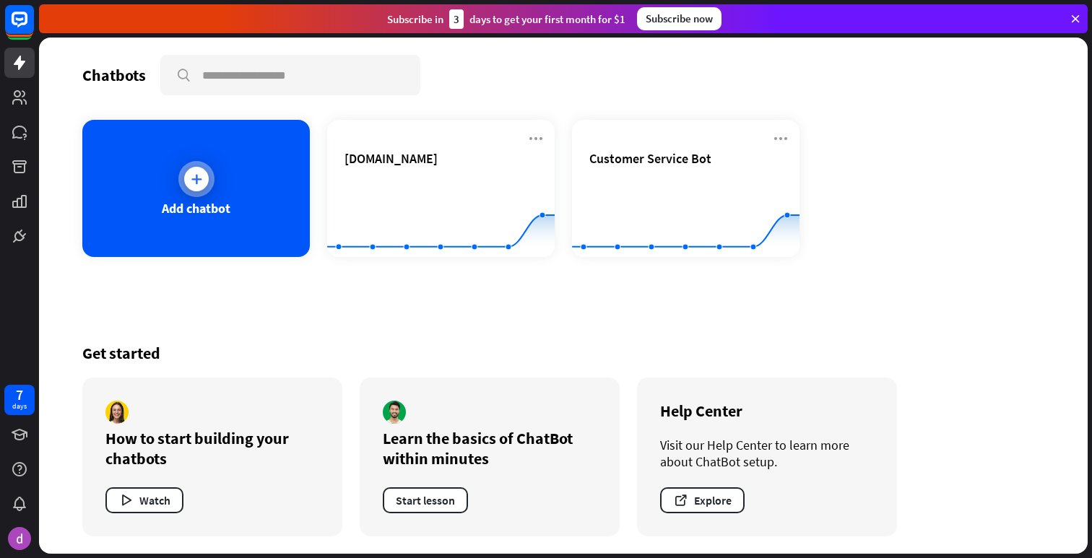
click at [197, 176] on icon at bounding box center [196, 179] width 14 height 14
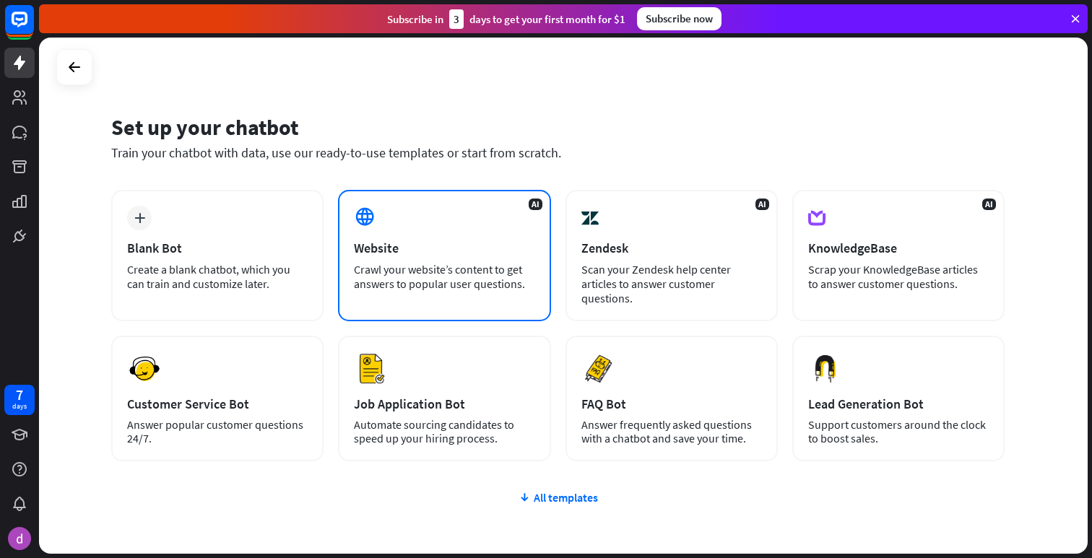
click at [417, 212] on div "AI Website Crawl your website’s content to get answers to popular user question…" at bounding box center [444, 255] width 212 height 131
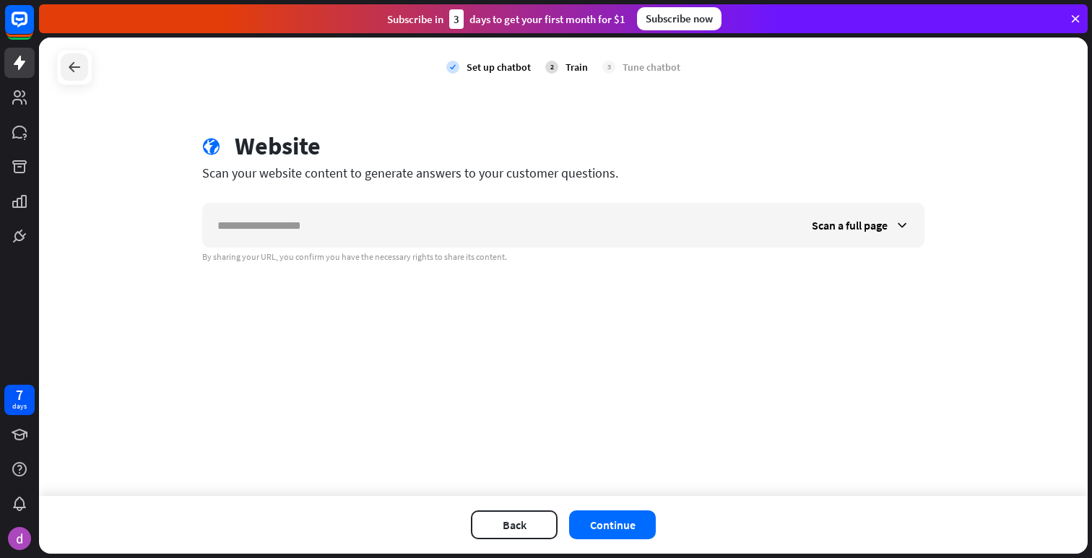
click at [71, 61] on icon at bounding box center [74, 67] width 17 height 17
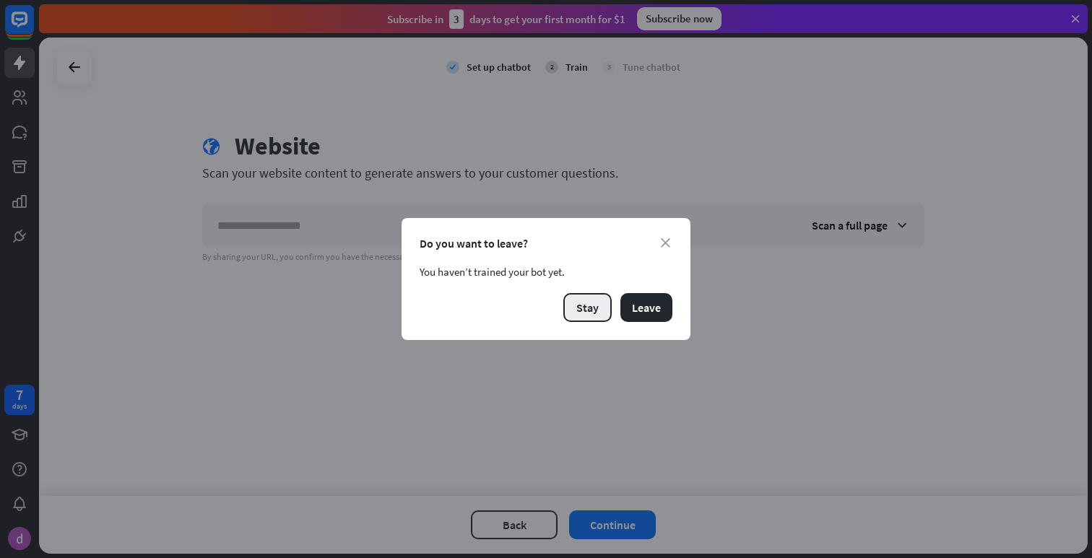
click at [603, 307] on button "Stay" at bounding box center [588, 307] width 48 height 29
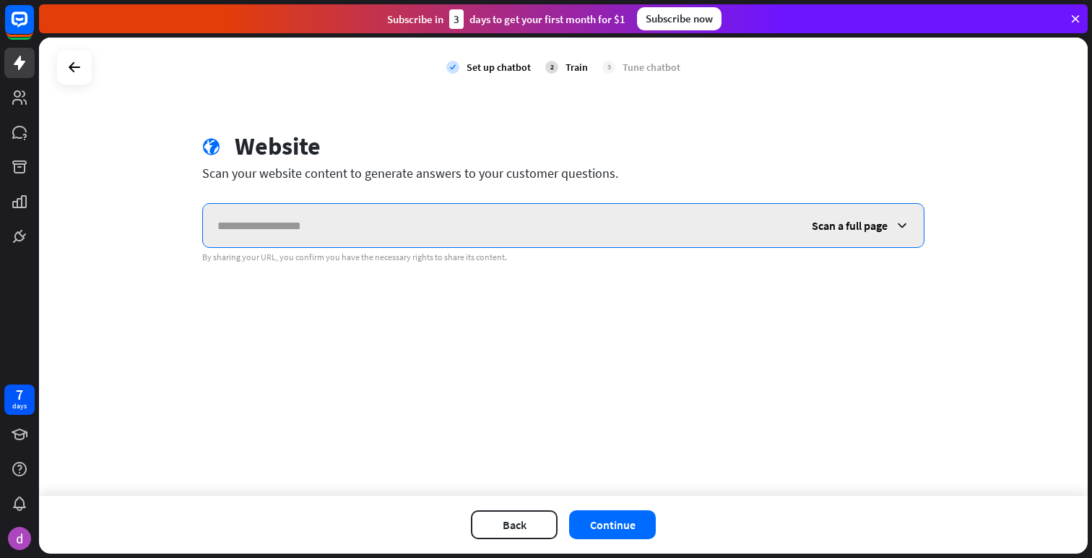
click at [388, 237] on input "text" at bounding box center [500, 225] width 595 height 43
type input "*******"
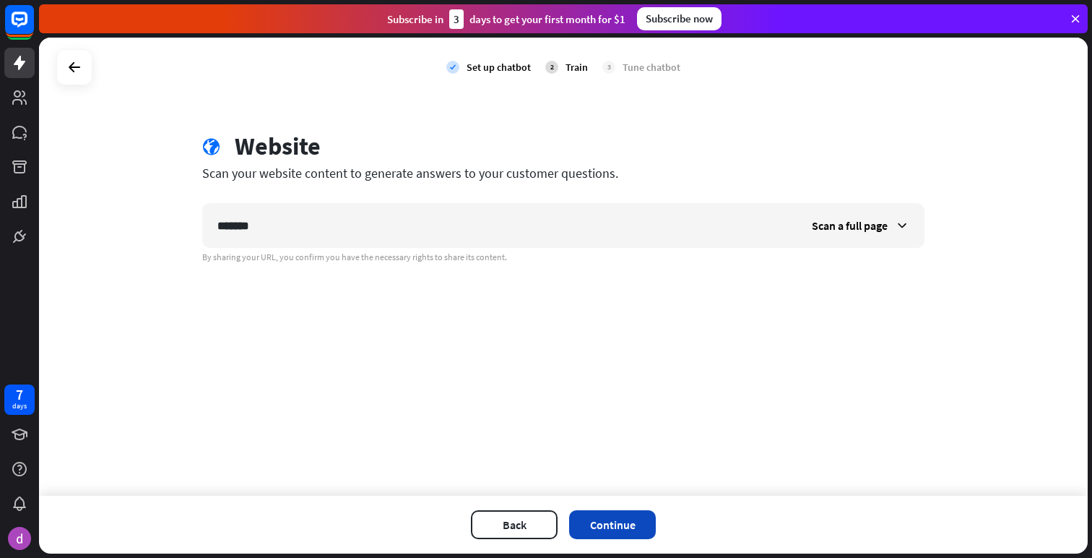
click at [610, 522] on button "Continue" at bounding box center [612, 524] width 87 height 29
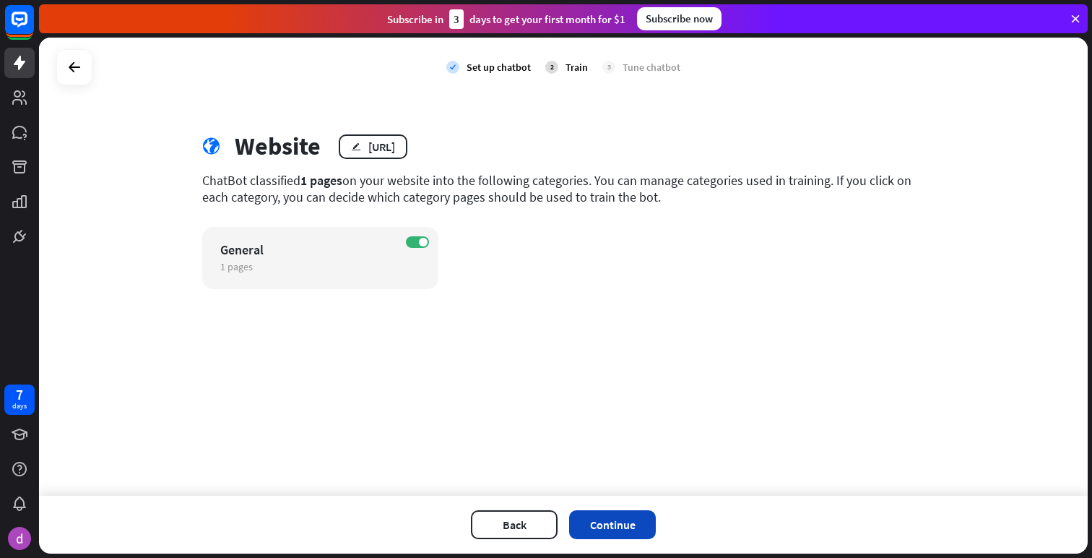
click at [613, 519] on button "Continue" at bounding box center [612, 524] width 87 height 29
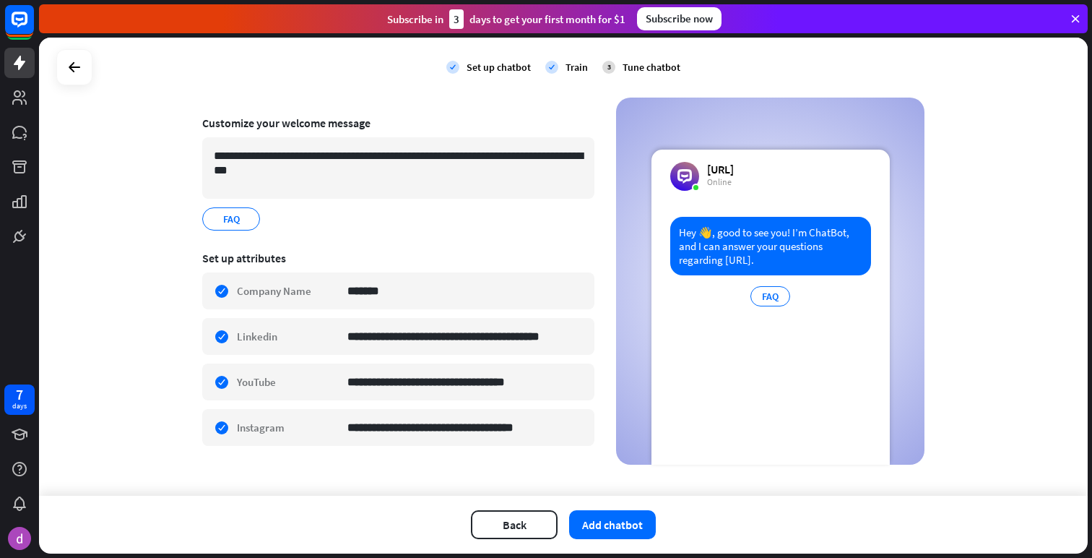
scroll to position [103, 0]
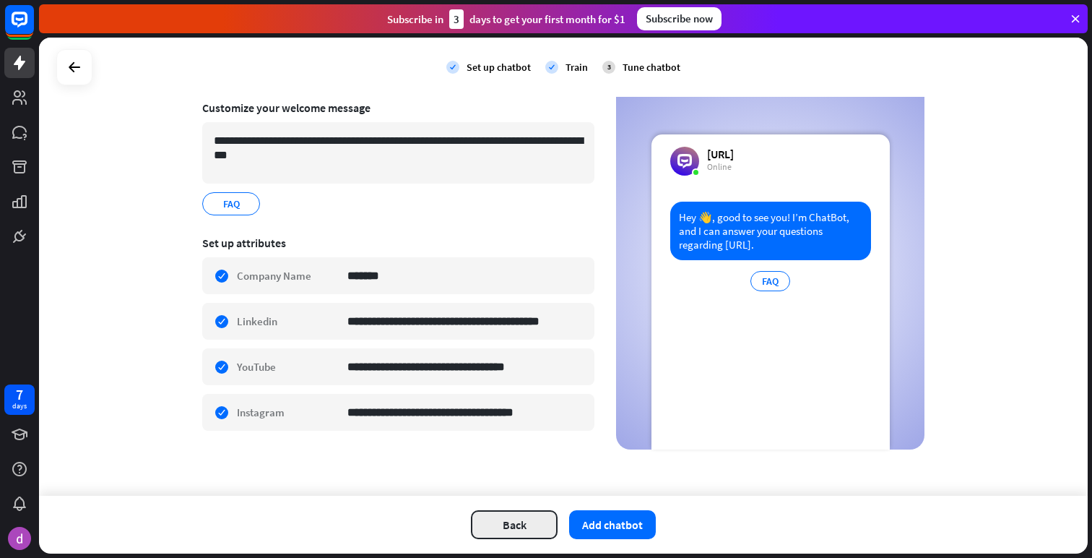
click at [501, 522] on button "Back" at bounding box center [514, 524] width 87 height 29
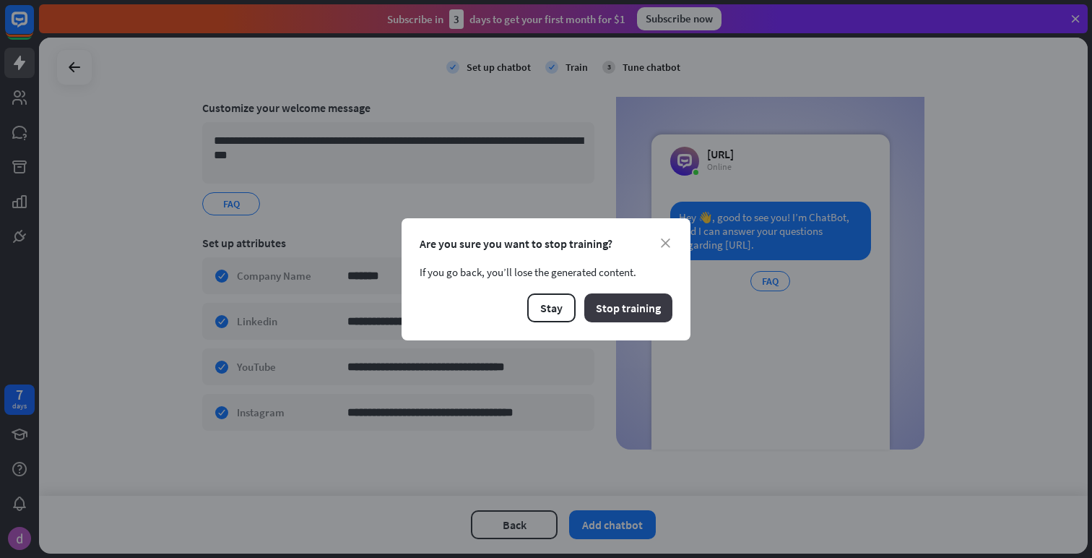
click at [626, 294] on button "Stop training" at bounding box center [628, 307] width 88 height 29
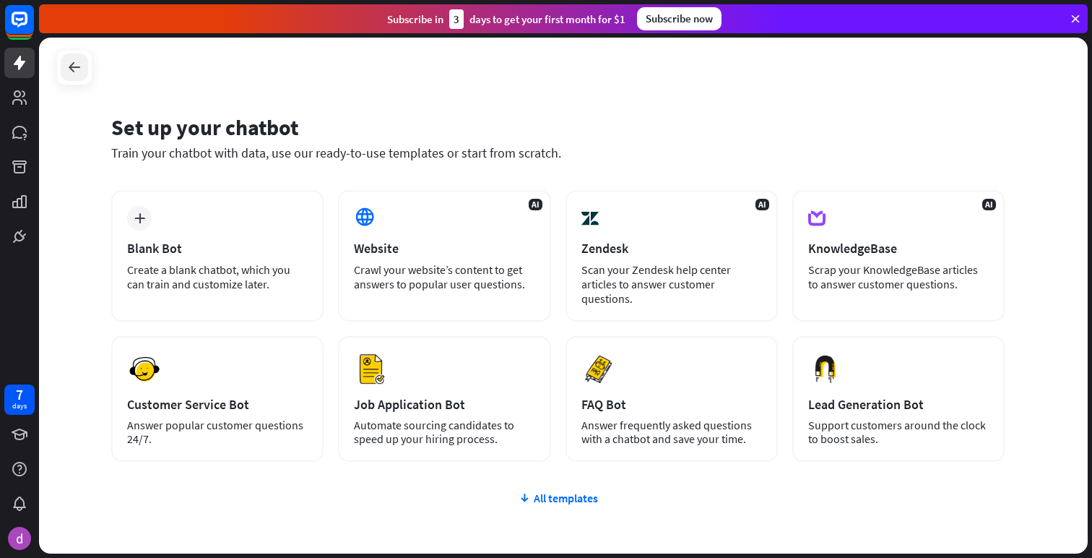
click at [76, 69] on icon at bounding box center [74, 67] width 17 height 17
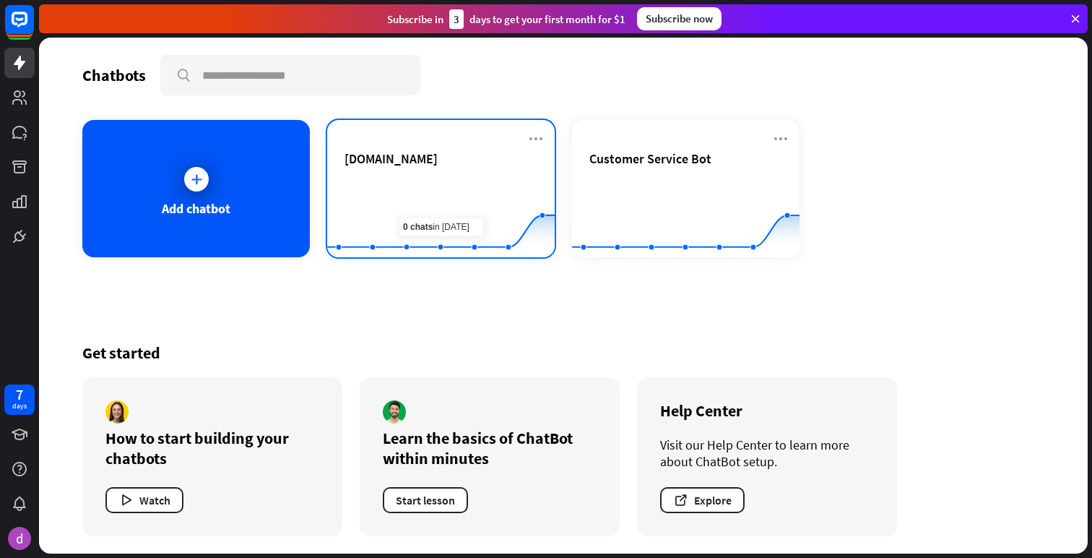
click at [467, 170] on div "[DOMAIN_NAME]" at bounding box center [441, 175] width 193 height 51
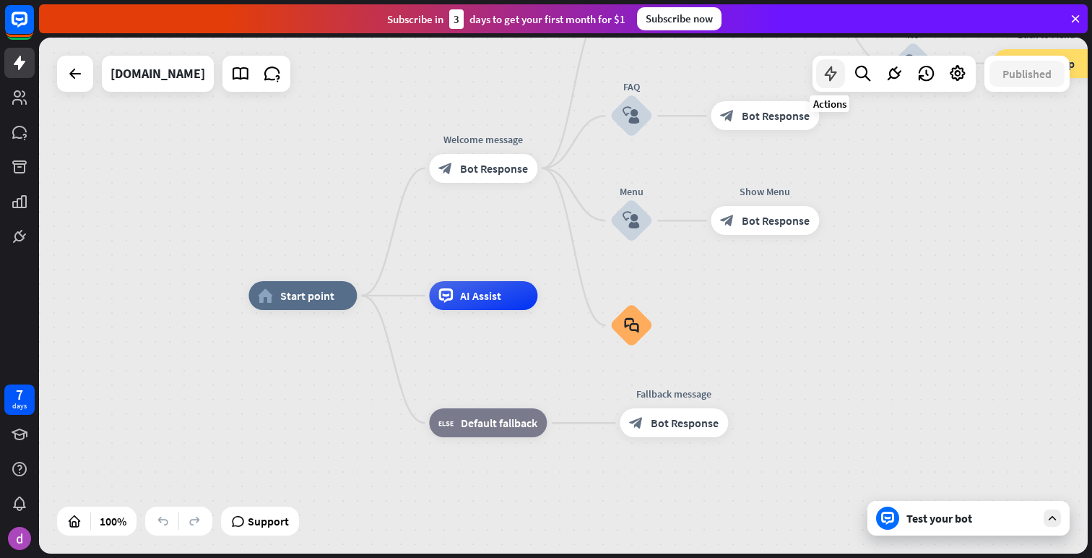
click at [829, 75] on icon at bounding box center [830, 73] width 19 height 19
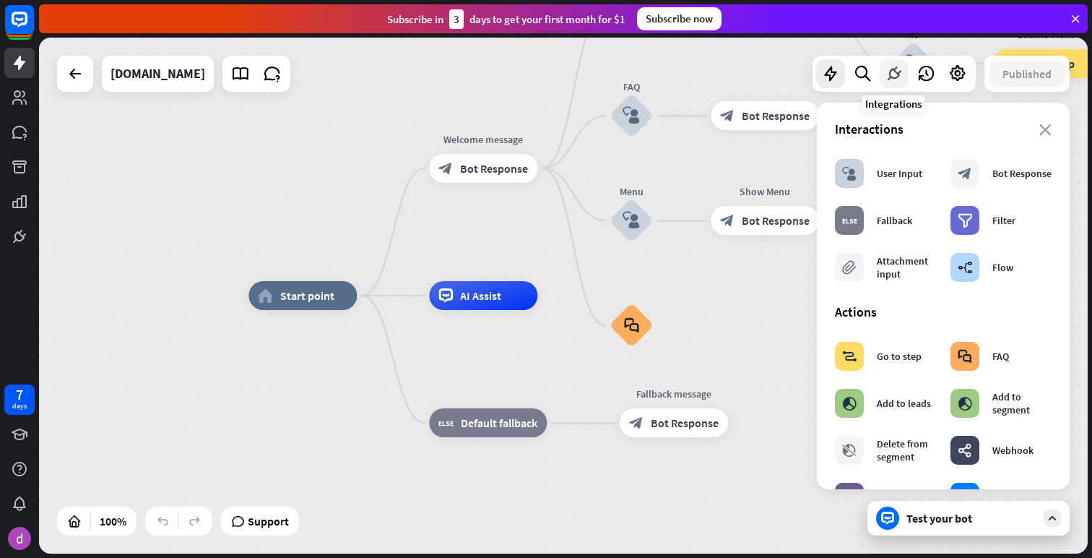
click at [891, 75] on icon at bounding box center [894, 73] width 19 height 19
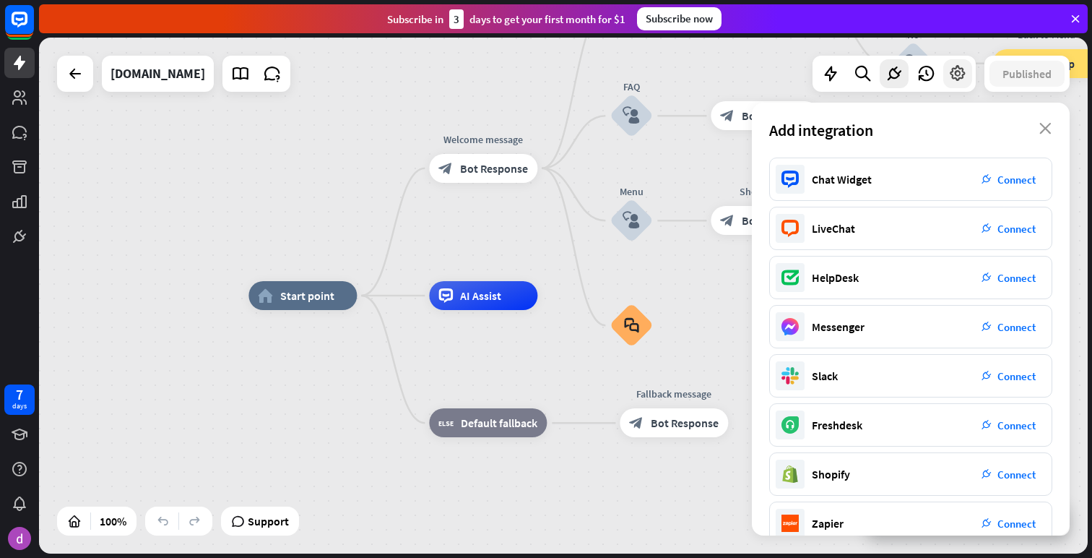
click at [960, 71] on icon at bounding box center [958, 73] width 19 height 19
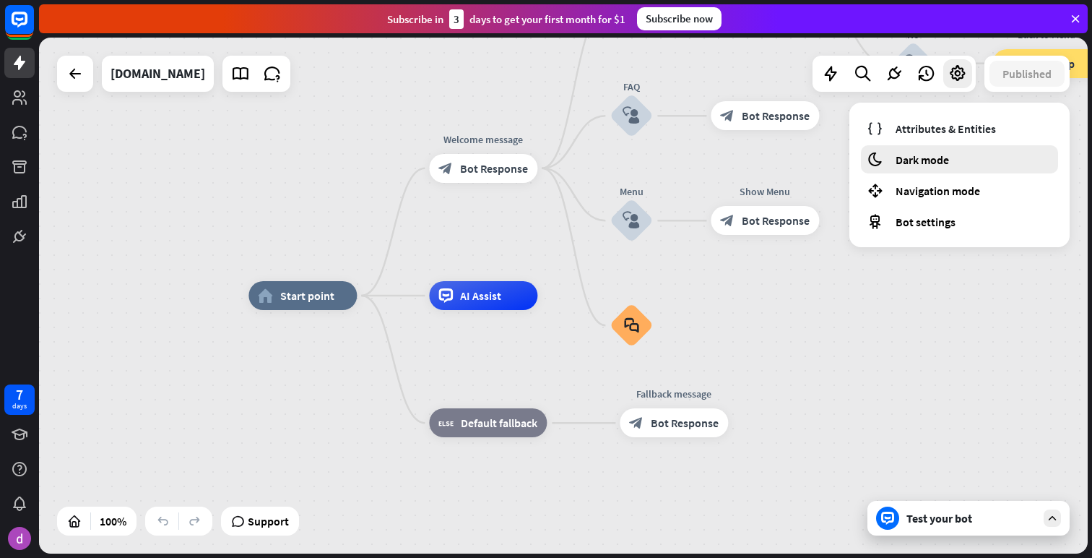
click at [921, 157] on span "Dark mode" at bounding box center [922, 159] width 53 height 14
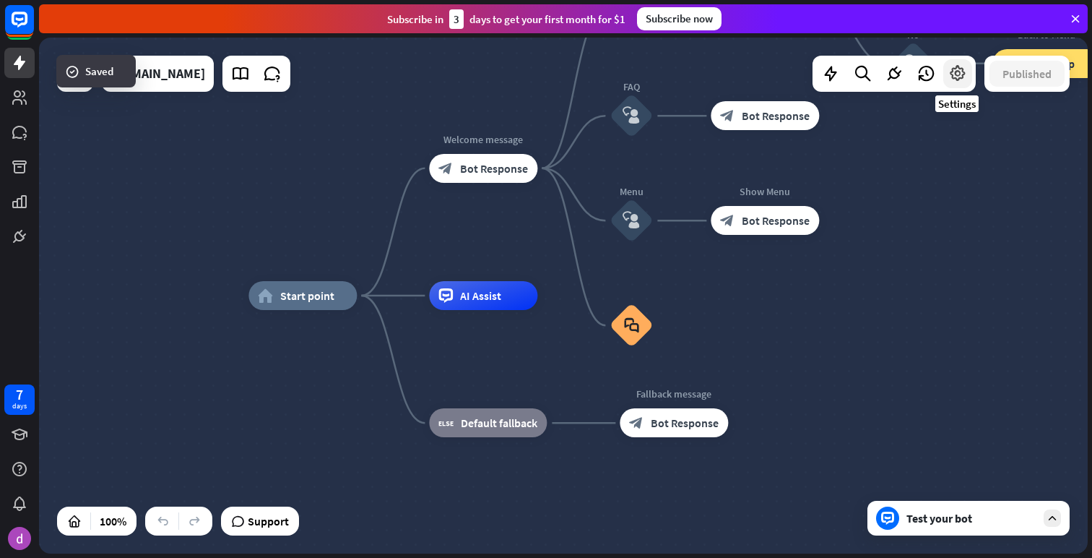
click at [959, 72] on icon at bounding box center [958, 73] width 19 height 19
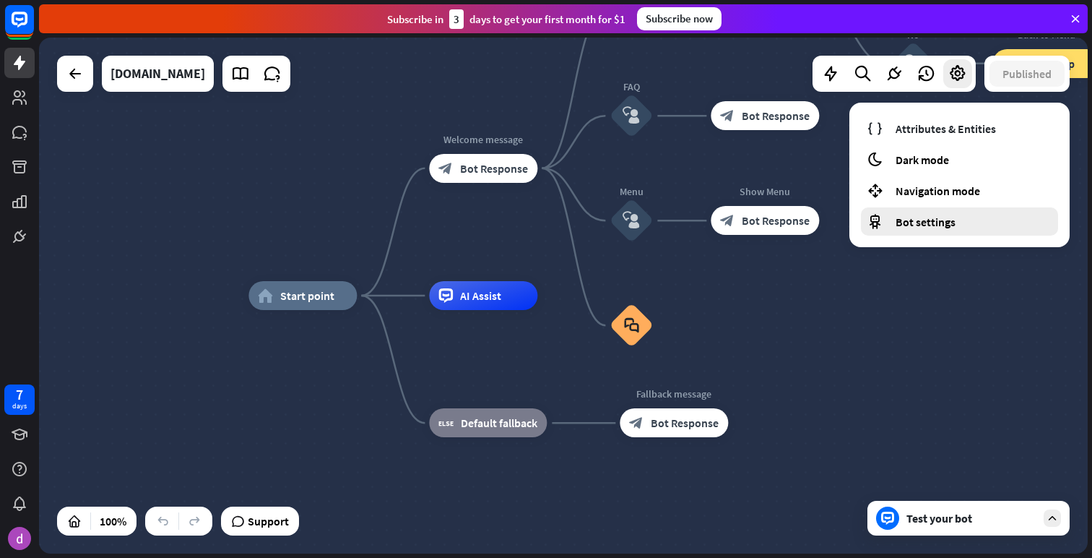
click at [908, 229] on div "Bot settings" at bounding box center [959, 221] width 197 height 28
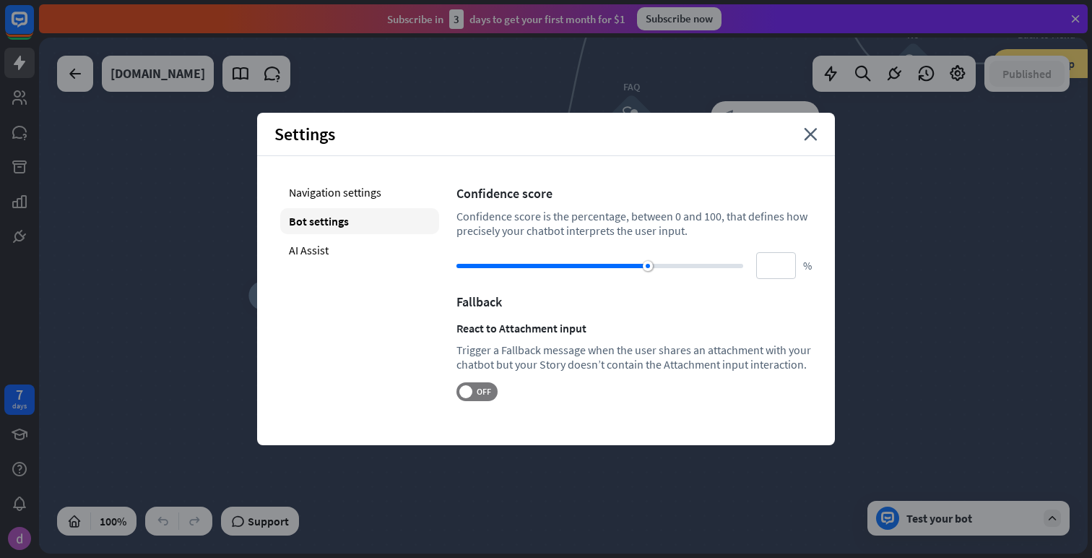
click at [818, 134] on div "Settings close" at bounding box center [546, 134] width 578 height 43
click at [812, 130] on icon "close" at bounding box center [811, 134] width 14 height 13
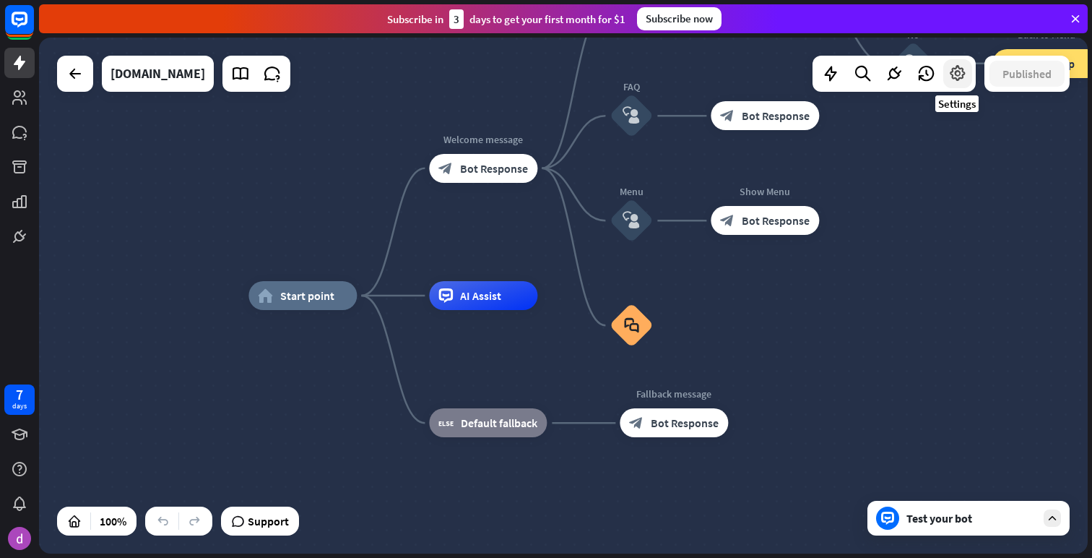
click at [959, 86] on div at bounding box center [958, 73] width 29 height 29
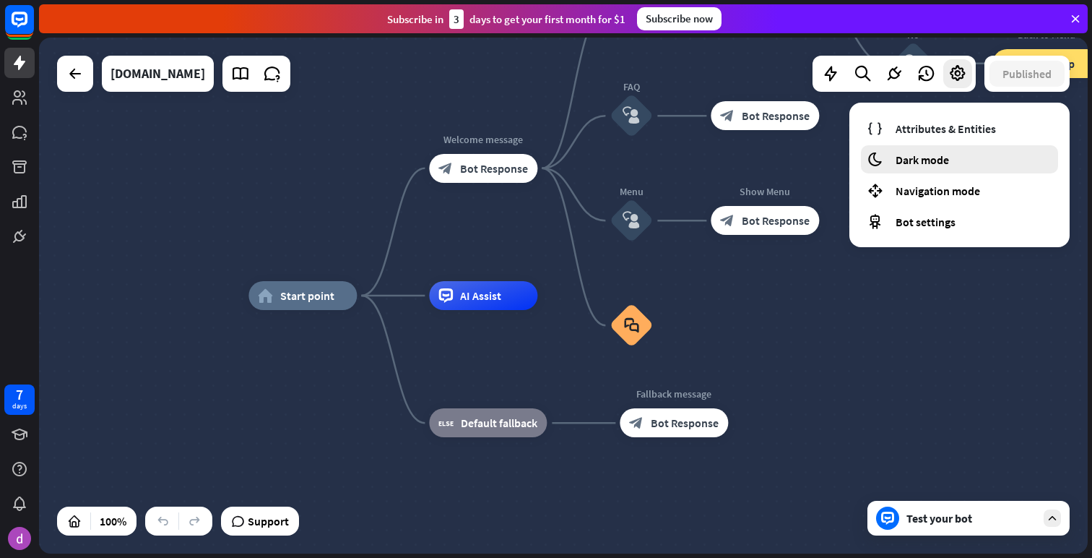
click at [925, 168] on div "moon Dark mode" at bounding box center [959, 159] width 197 height 28
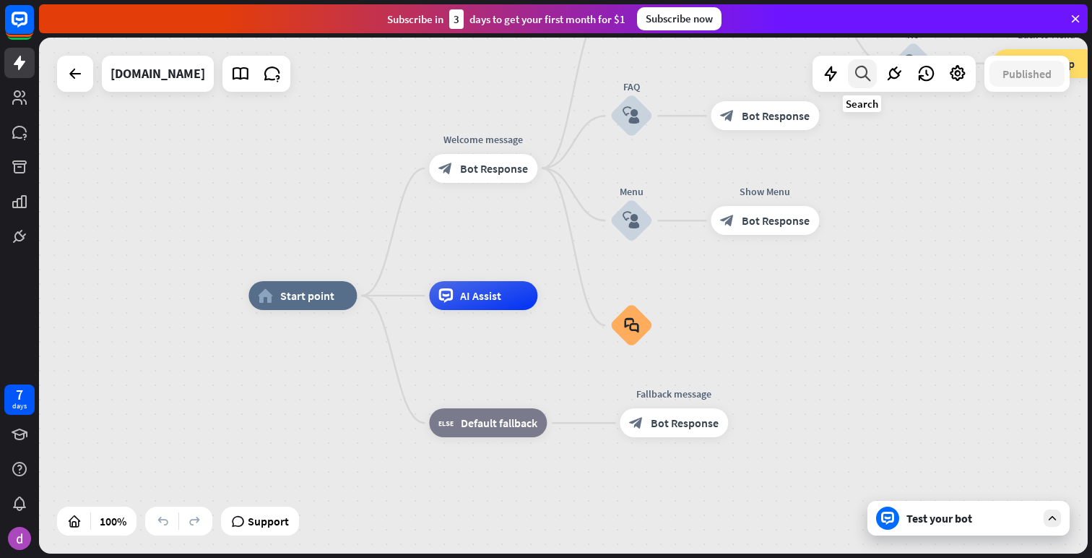
click at [872, 72] on div at bounding box center [862, 73] width 29 height 29
click at [824, 81] on icon at bounding box center [830, 73] width 19 height 19
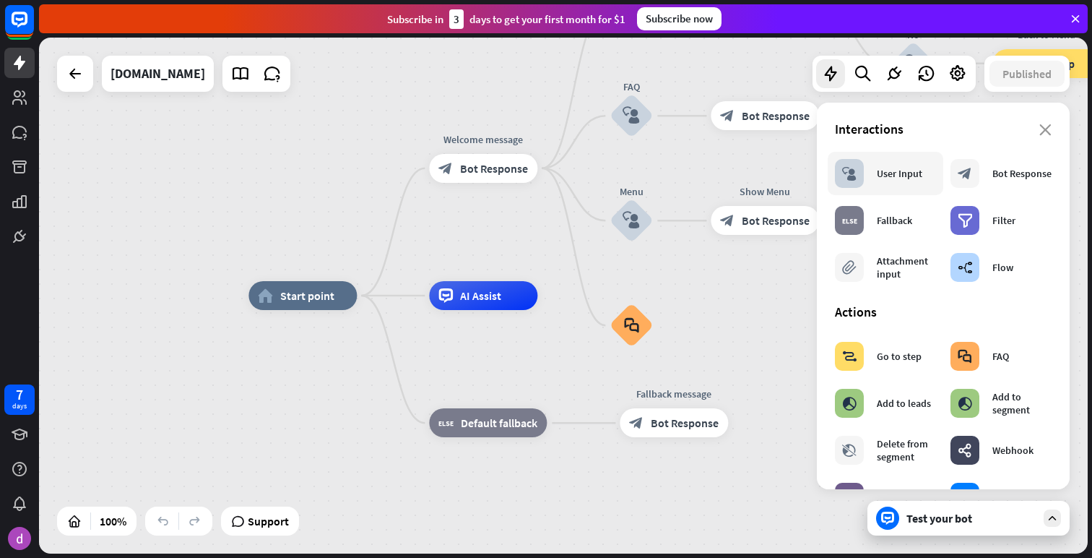
click at [889, 176] on div "User Input" at bounding box center [900, 173] width 46 height 13
click at [996, 169] on div "Bot Response" at bounding box center [1022, 173] width 59 height 13
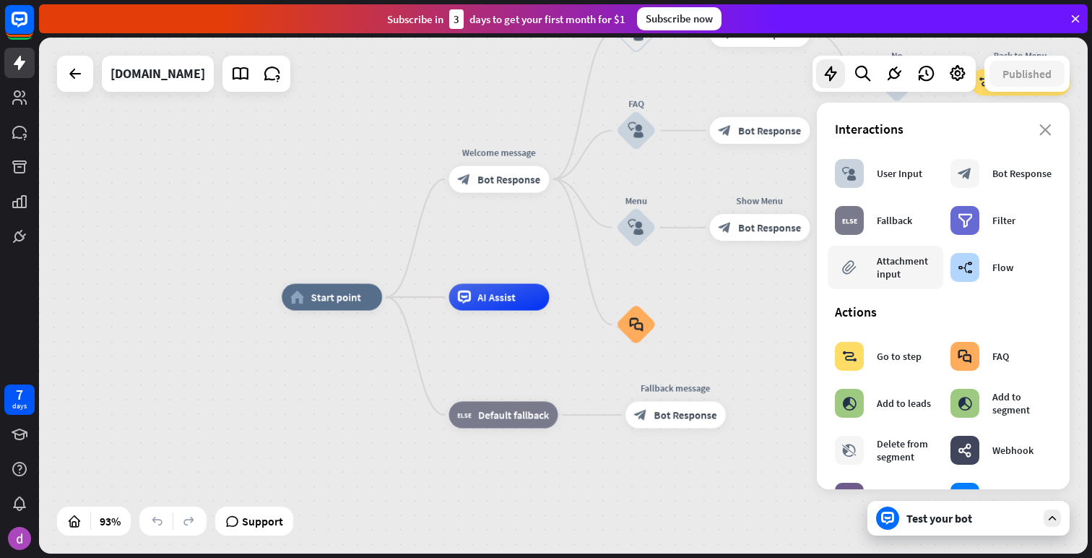
click at [888, 267] on div "Attachment input" at bounding box center [906, 267] width 59 height 26
drag, startPoint x: 888, startPoint y: 267, endPoint x: 707, endPoint y: 312, distance: 186.8
click at [707, 312] on div "home_2 Start point Welcome message block_bot_response Bot Response Back to Menu…" at bounding box center [563, 296] width 1049 height 516
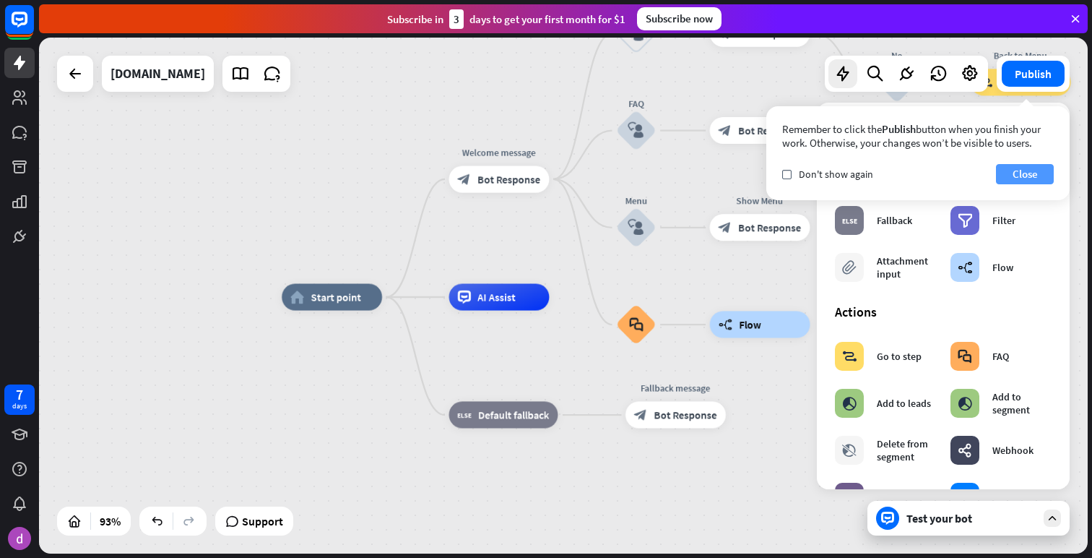
click at [1025, 172] on button "Close" at bounding box center [1025, 174] width 58 height 20
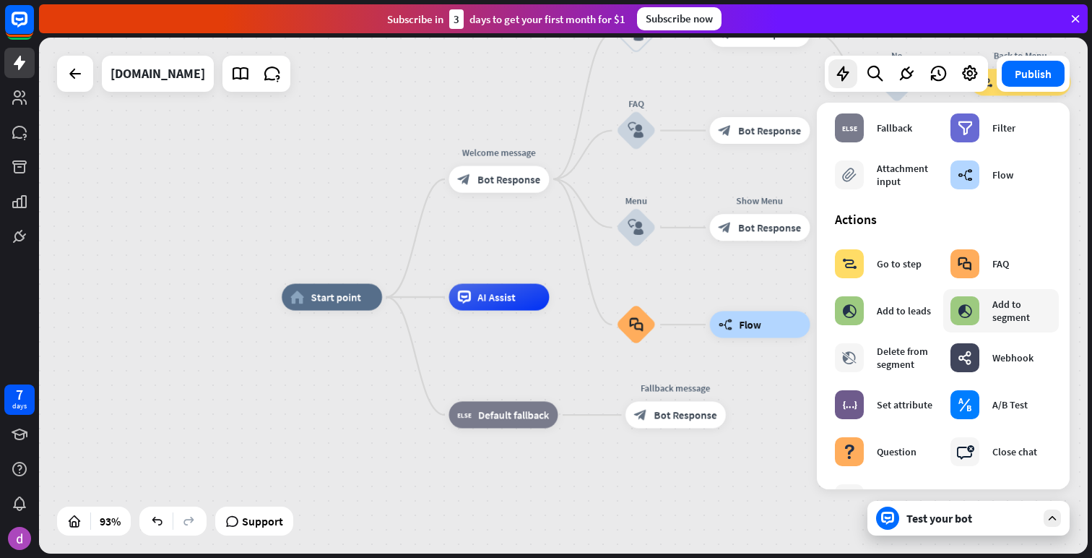
scroll to position [85, 0]
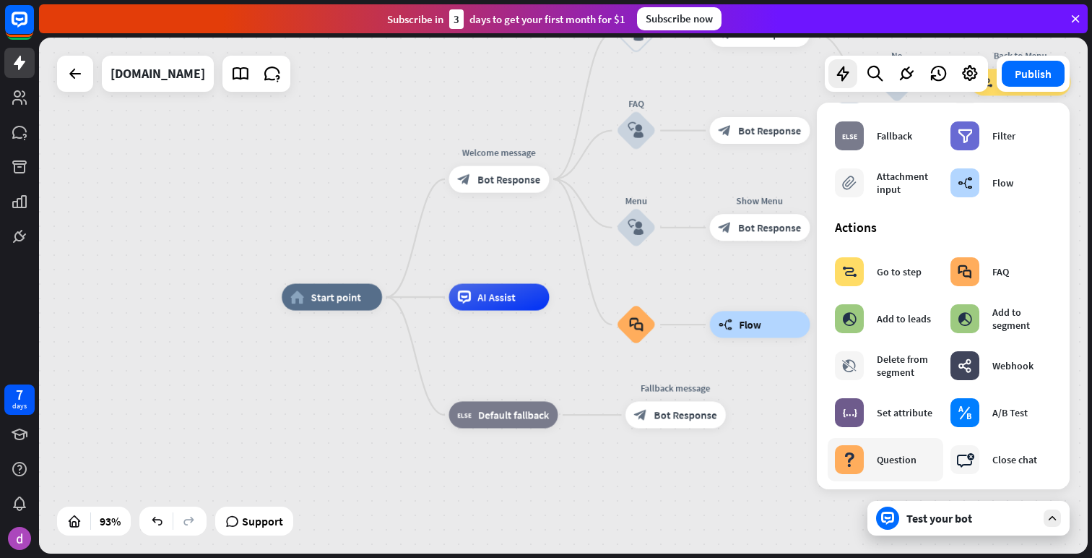
click at [886, 464] on div "Question" at bounding box center [897, 459] width 40 height 13
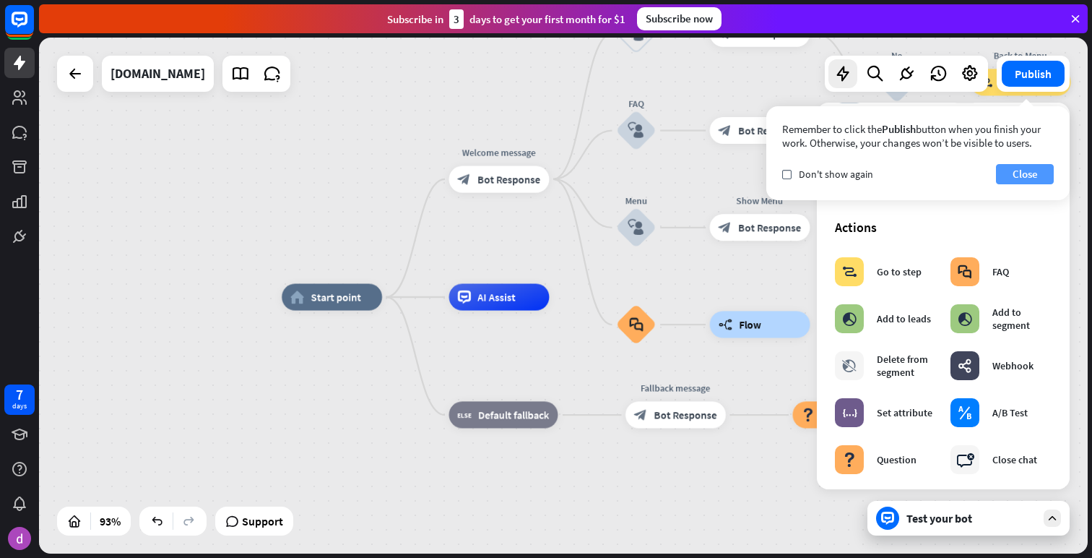
click at [1015, 166] on button "Close" at bounding box center [1025, 174] width 58 height 20
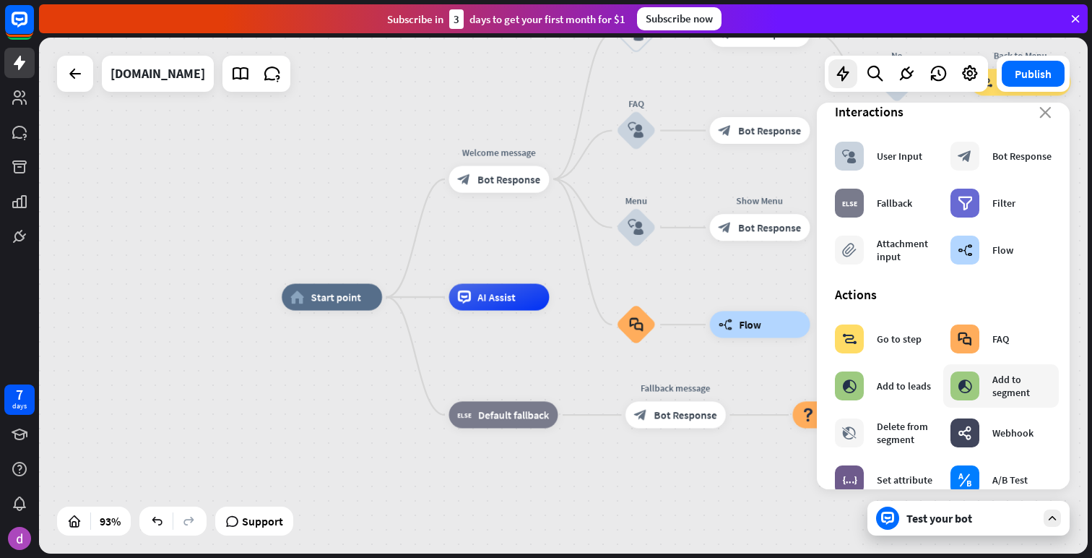
scroll to position [13, 0]
